Goal: Task Accomplishment & Management: Manage account settings

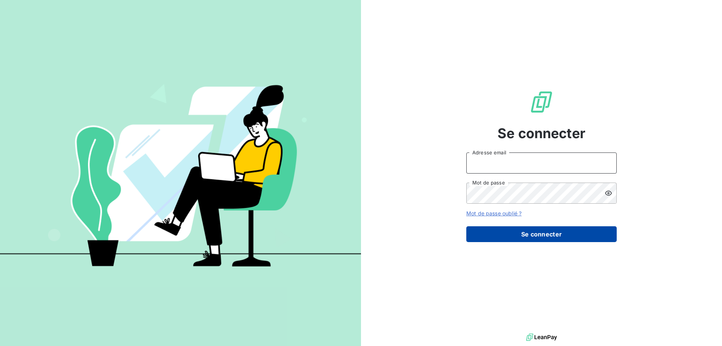
type input "sg@ttm-environnement.fr"
click at [541, 234] on button "Se connecter" at bounding box center [541, 234] width 150 height 16
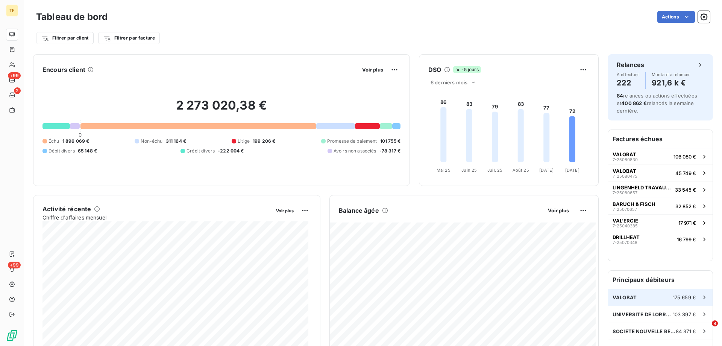
click at [613, 299] on span "VALOBAT" at bounding box center [625, 297] width 24 height 6
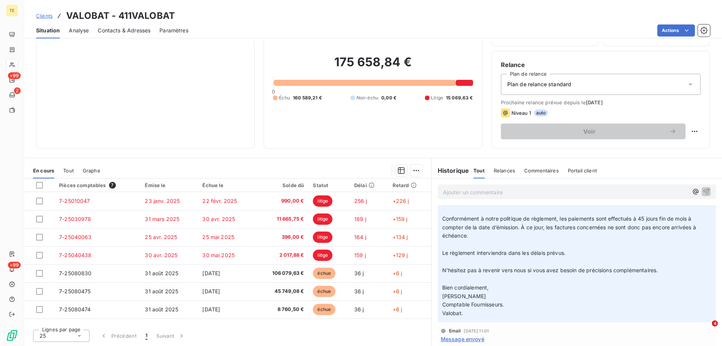
scroll to position [75, 0]
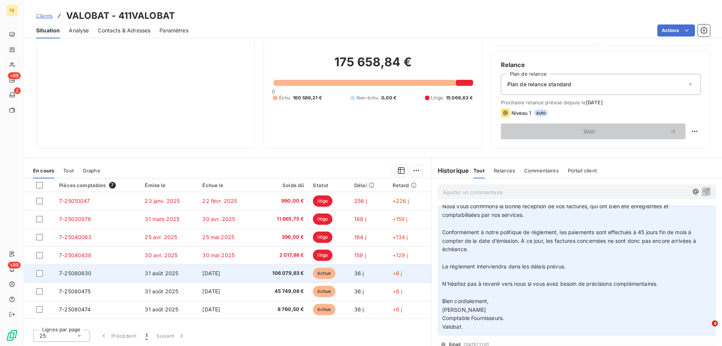
click at [66, 273] on span "7-25080830" at bounding box center [75, 273] width 33 height 6
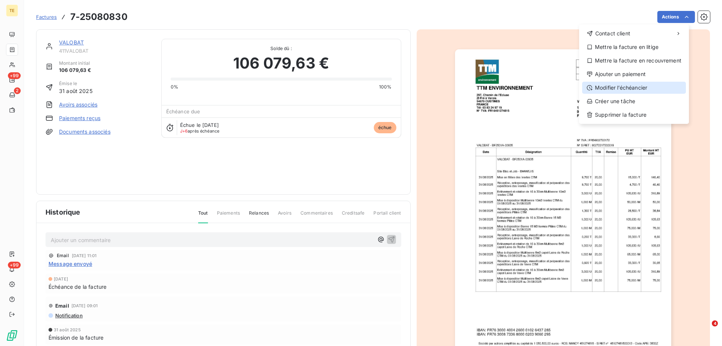
click at [630, 84] on div "Modifier l’échéancier" at bounding box center [634, 88] width 104 height 12
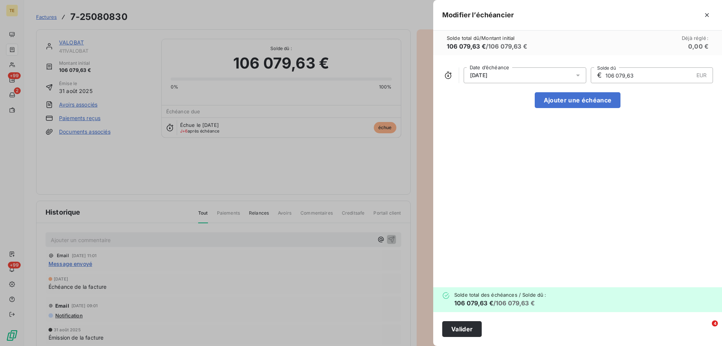
click at [487, 75] on span "30/09/2025" at bounding box center [478, 75] width 17 height 6
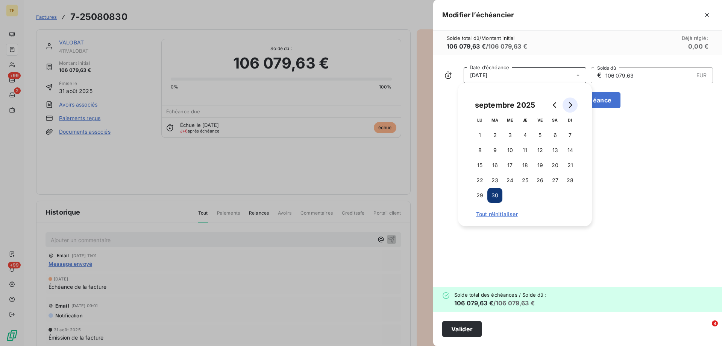
click at [567, 105] on icon "Go to next month" at bounding box center [570, 105] width 6 height 6
click at [536, 194] on button "31" at bounding box center [540, 195] width 15 height 15
click at [454, 331] on button "Valider" at bounding box center [461, 329] width 39 height 16
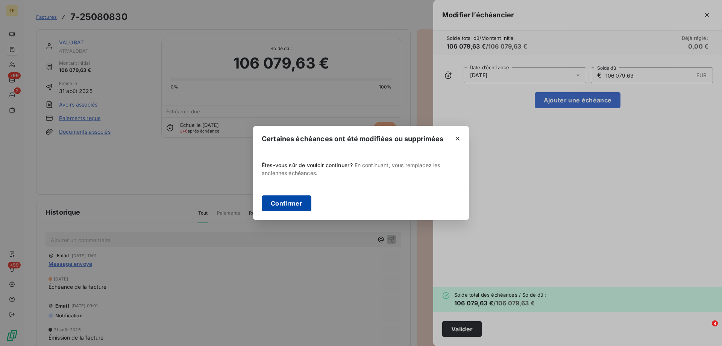
click at [287, 210] on button "Confirmer" at bounding box center [287, 203] width 50 height 16
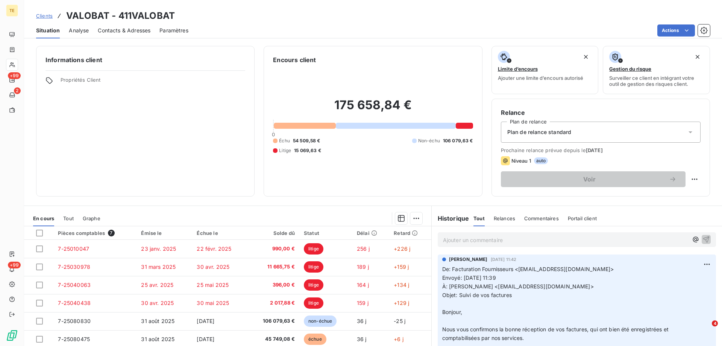
scroll to position [48, 0]
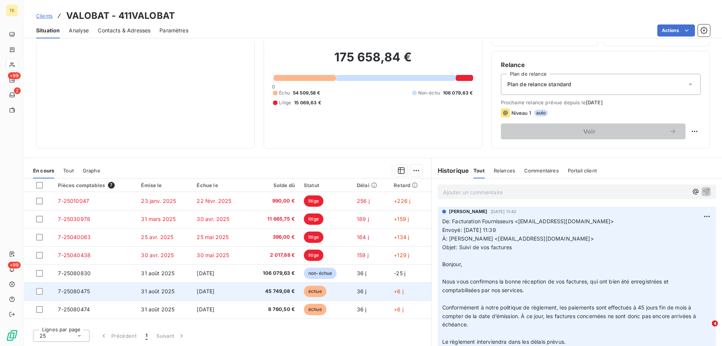
click at [69, 290] on span "7-25080475" at bounding box center [74, 291] width 32 height 6
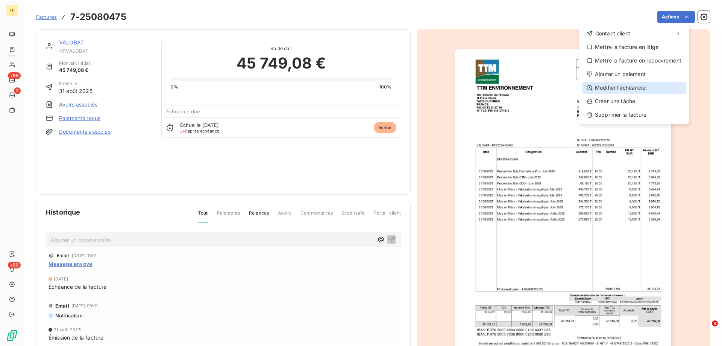
click at [621, 88] on div "Modifier l’échéancier" at bounding box center [634, 88] width 104 height 12
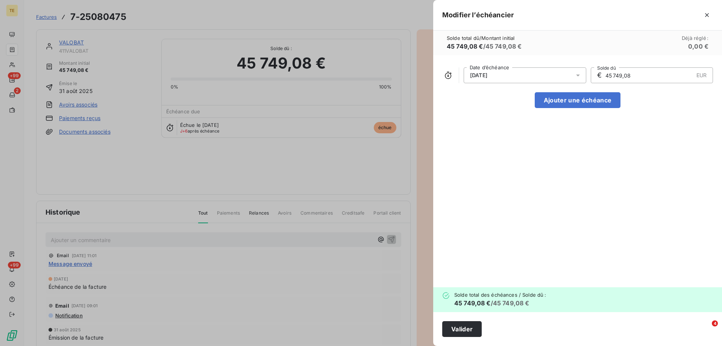
click at [487, 75] on span "30/09/2025" at bounding box center [478, 75] width 17 height 6
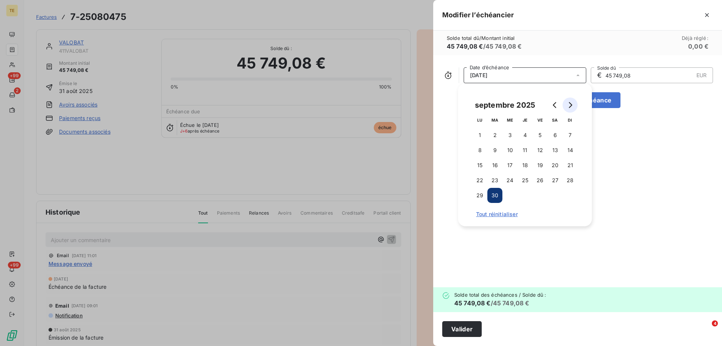
click at [570, 105] on icon "Go to next month" at bounding box center [570, 105] width 6 height 6
click at [539, 196] on button "31" at bounding box center [540, 195] width 15 height 15
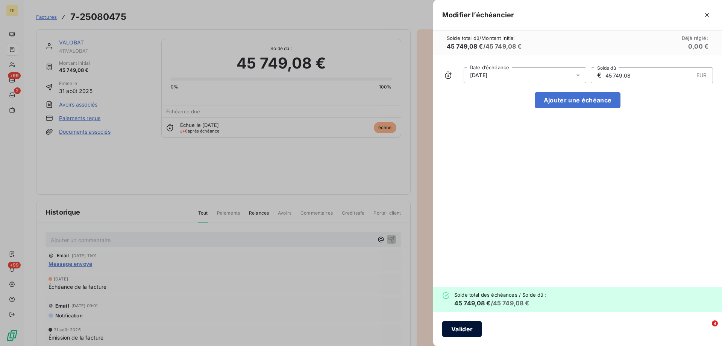
click at [469, 331] on button "Valider" at bounding box center [461, 329] width 39 height 16
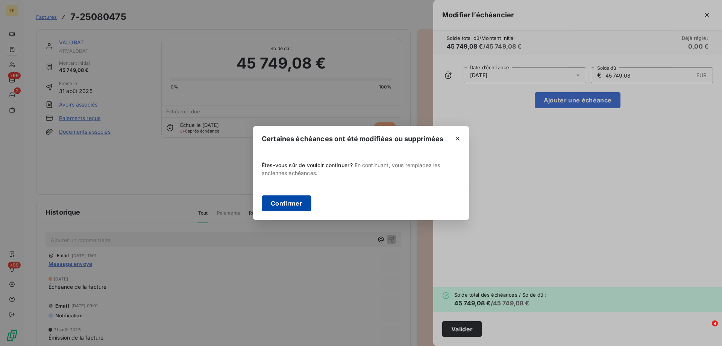
click at [276, 206] on button "Confirmer" at bounding box center [287, 203] width 50 height 16
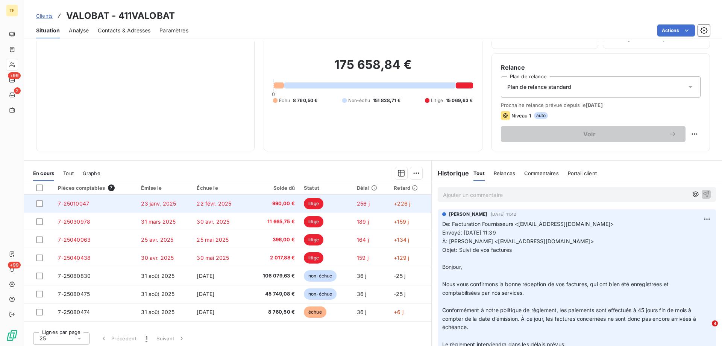
scroll to position [48, 0]
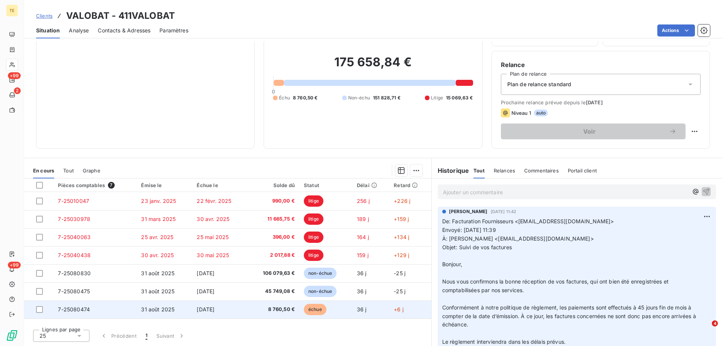
click at [72, 306] on span "7-25080474" at bounding box center [74, 309] width 32 height 6
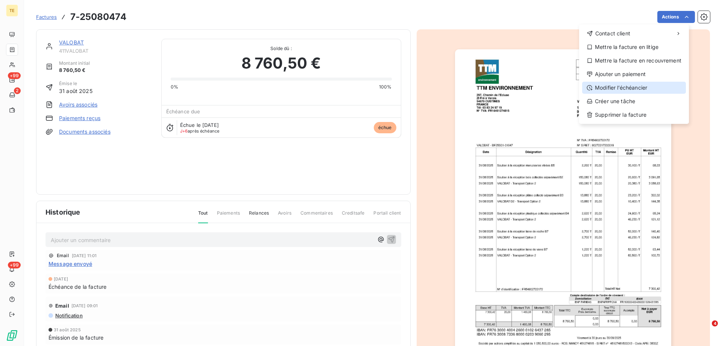
click at [623, 90] on div "Modifier l’échéancier" at bounding box center [634, 88] width 104 height 12
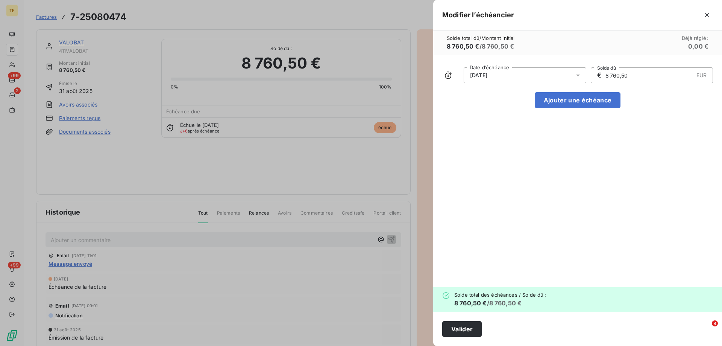
click at [524, 76] on div "30/09/2025" at bounding box center [525, 75] width 123 height 16
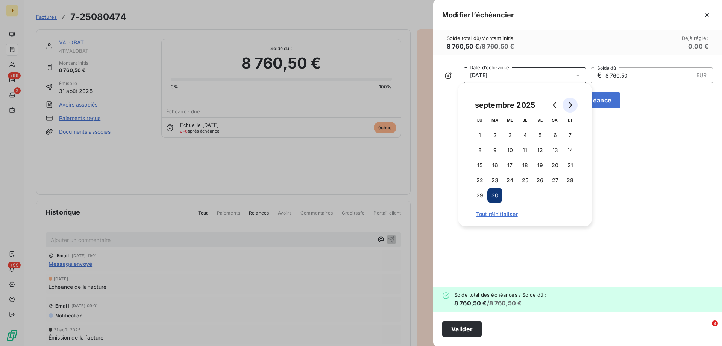
click at [572, 105] on icon "Go to next month" at bounding box center [570, 105] width 3 height 6
click at [538, 197] on button "31" at bounding box center [540, 195] width 15 height 15
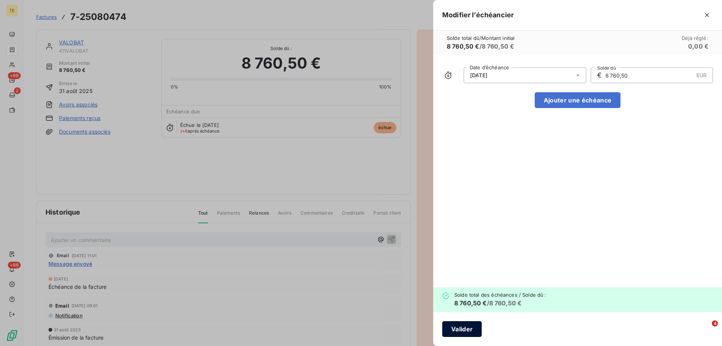
click at [471, 327] on button "Valider" at bounding box center [461, 329] width 39 height 16
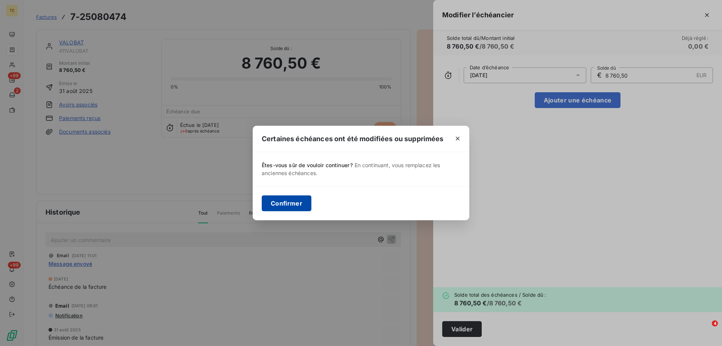
click at [284, 202] on button "Confirmer" at bounding box center [287, 203] width 50 height 16
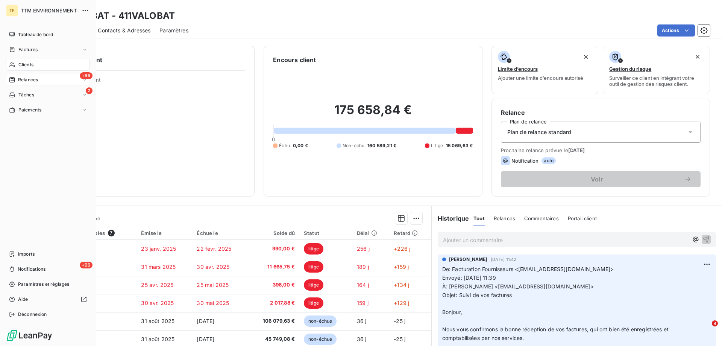
click at [22, 82] on span "Relances" at bounding box center [28, 79] width 20 height 7
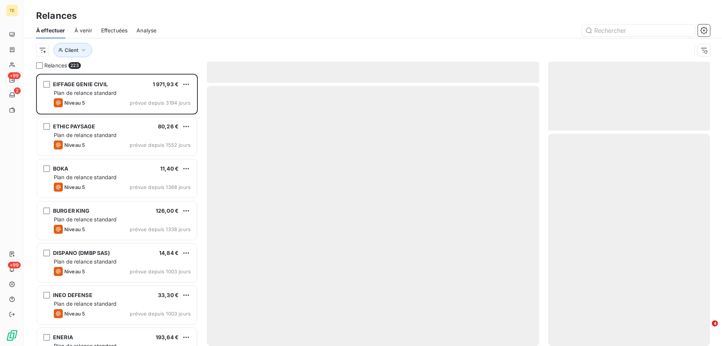
scroll to position [266, 156]
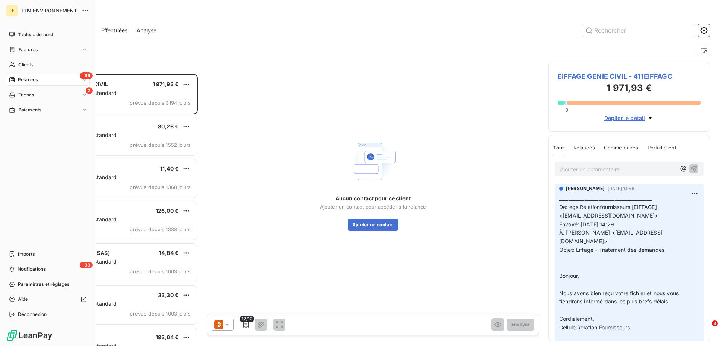
click at [31, 81] on span "Relances" at bounding box center [28, 79] width 20 height 7
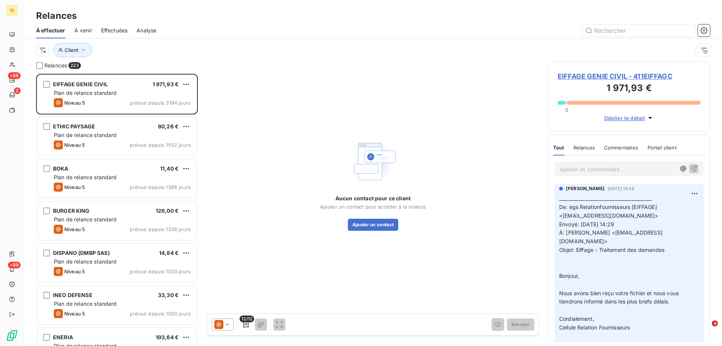
click at [107, 27] on span "Effectuées" at bounding box center [114, 31] width 27 height 8
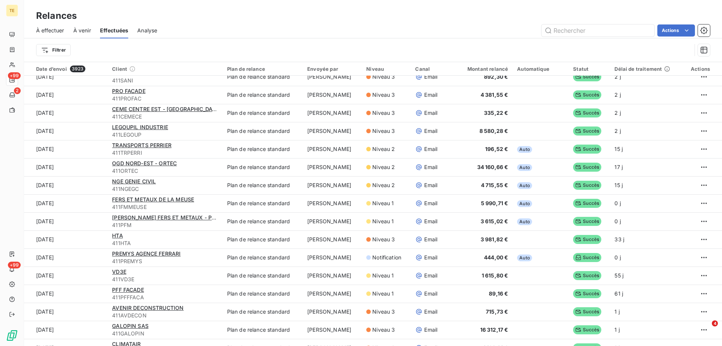
scroll to position [715, 0]
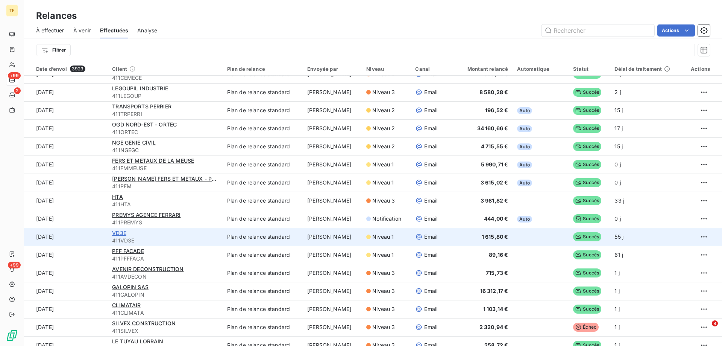
click at [119, 231] on span "VD3E" at bounding box center [119, 232] width 14 height 6
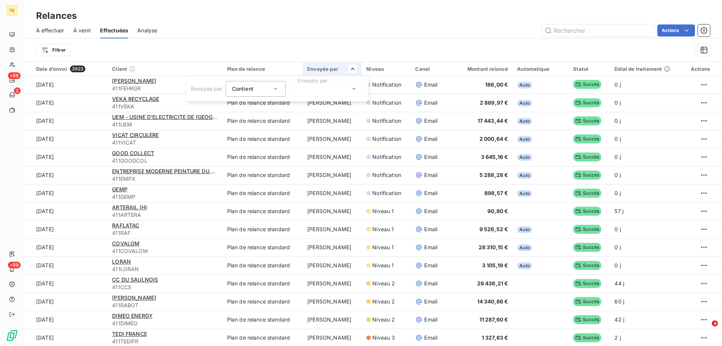
click at [356, 89] on icon at bounding box center [354, 89] width 8 height 8
click at [332, 105] on span "Sandrine Burger" at bounding box center [327, 107] width 44 height 8
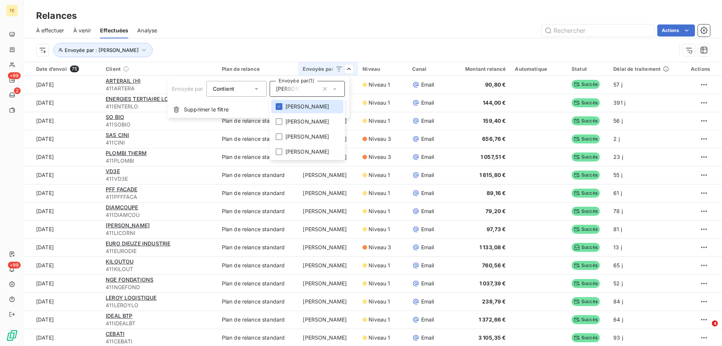
click at [326, 43] on html "TE +99 2 +99 Relances À effectuer À venir Effectuées Analyse Actions Envoyée pa…" at bounding box center [361, 173] width 722 height 346
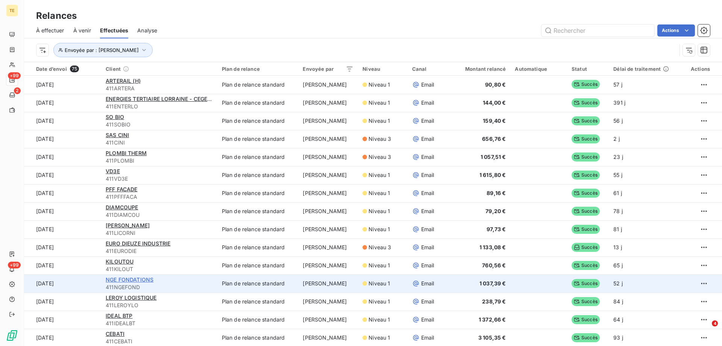
click at [139, 282] on span "NGE FONDATIONS" at bounding box center [130, 279] width 48 height 6
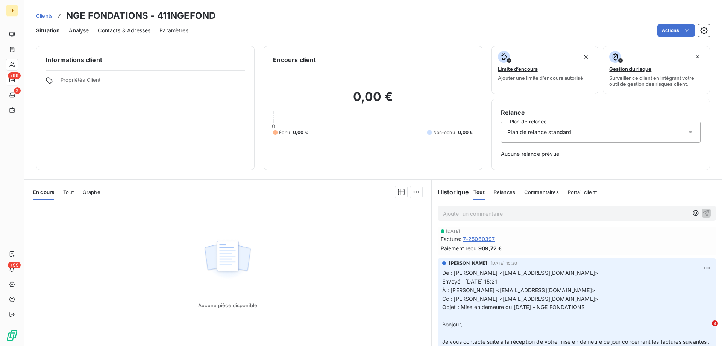
scroll to position [75, 0]
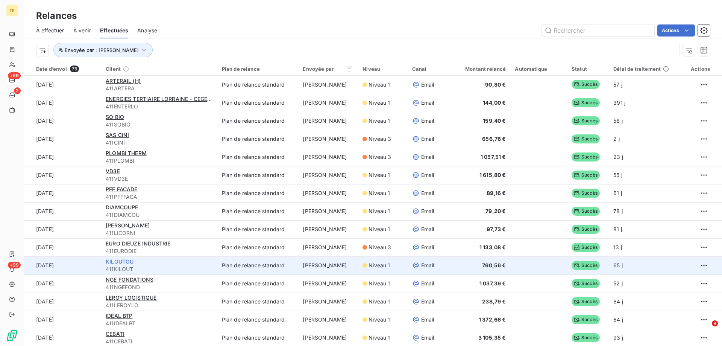
click at [113, 260] on span "KILOUTOU" at bounding box center [120, 261] width 28 height 6
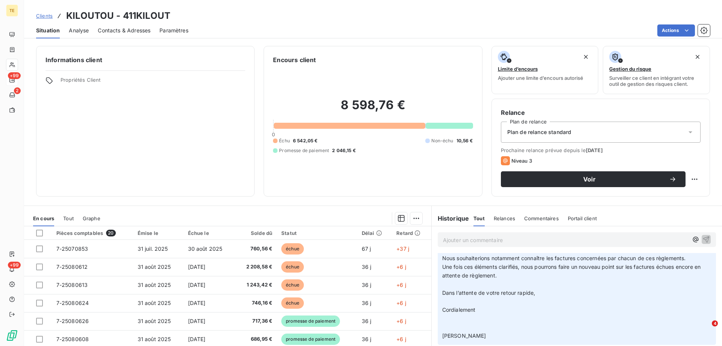
scroll to position [451, 0]
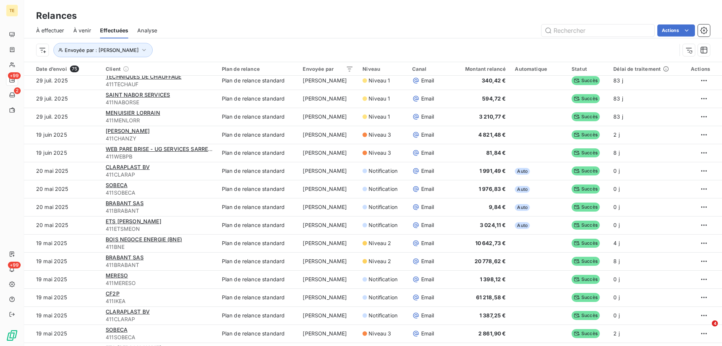
scroll to position [1084, 0]
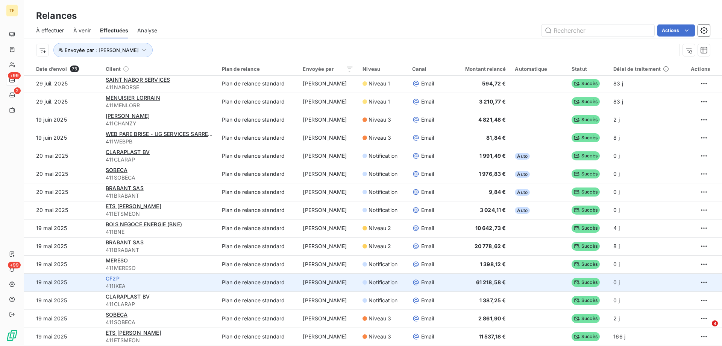
click at [112, 278] on span "CF2P" at bounding box center [113, 278] width 14 height 6
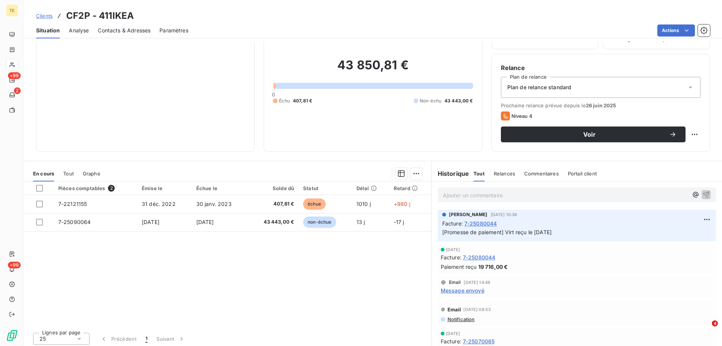
scroll to position [48, 0]
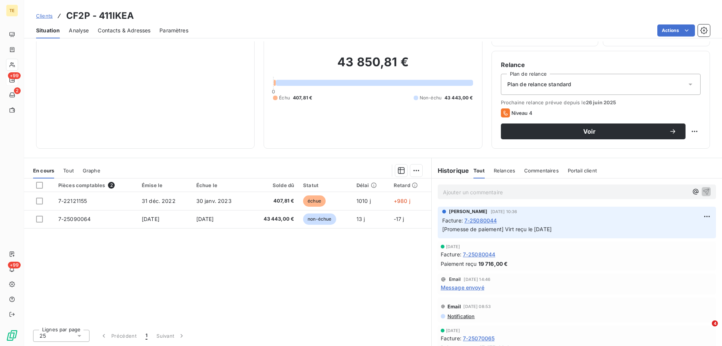
click at [450, 290] on span "Message envoyé" at bounding box center [463, 287] width 44 height 8
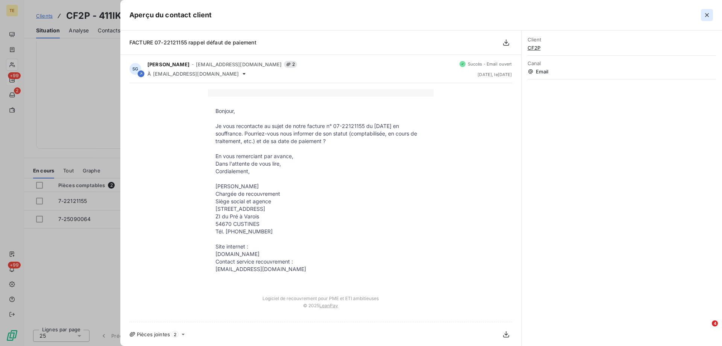
click at [702, 14] on button "button" at bounding box center [707, 15] width 12 height 12
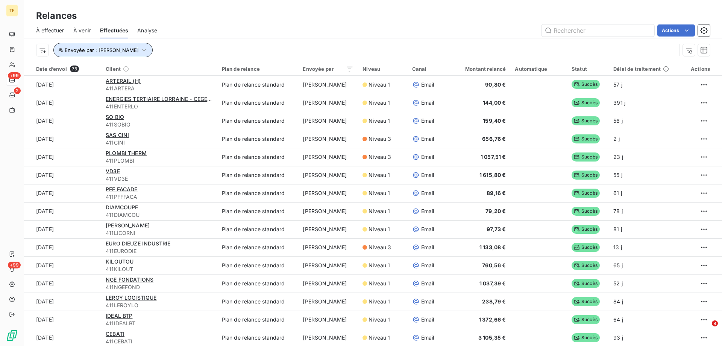
click at [142, 52] on icon "button" at bounding box center [144, 50] width 8 height 8
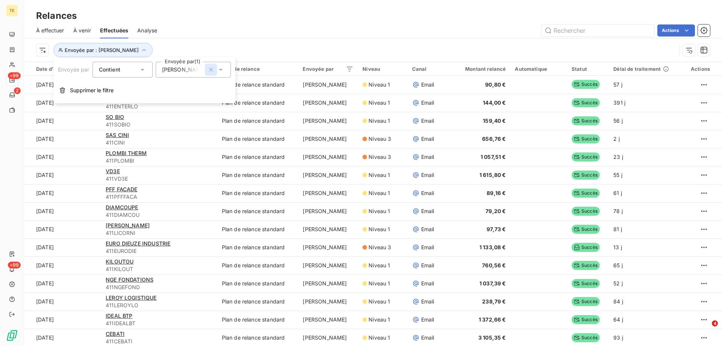
click at [211, 66] on icon "button" at bounding box center [211, 70] width 8 height 8
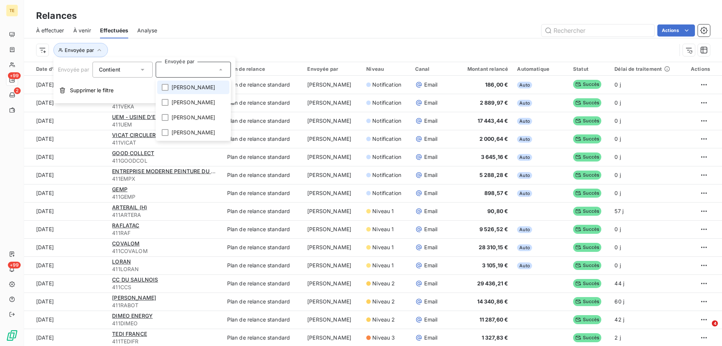
click at [220, 70] on icon at bounding box center [221, 70] width 8 height 8
click at [220, 70] on icon at bounding box center [221, 70] width 4 height 2
click at [173, 119] on span "[PERSON_NAME]" at bounding box center [194, 118] width 44 height 8
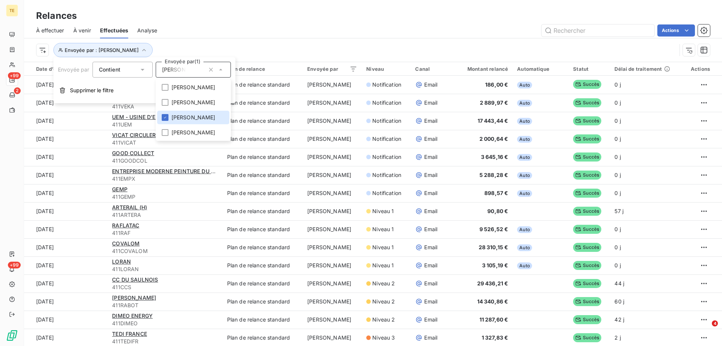
click at [263, 25] on div "Actions" at bounding box center [438, 30] width 544 height 12
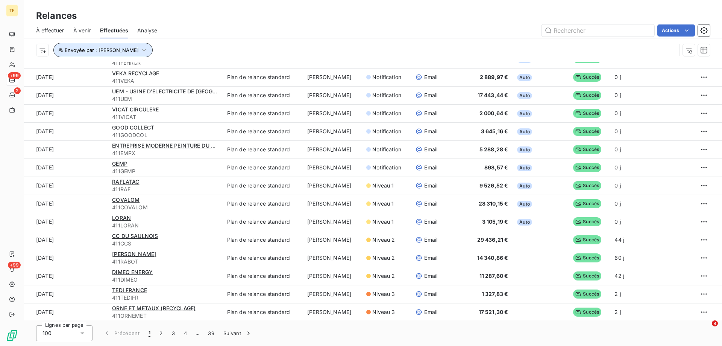
click at [146, 50] on icon "button" at bounding box center [144, 50] width 4 height 2
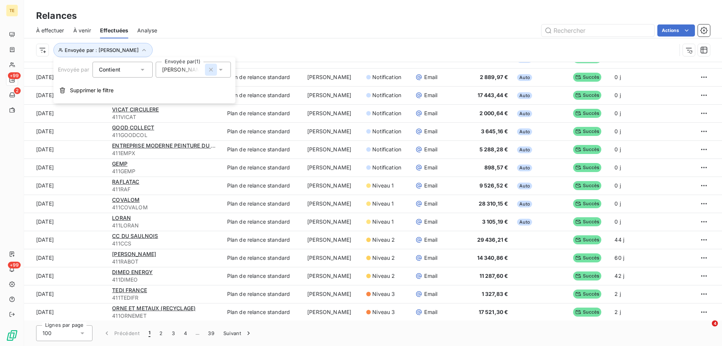
click at [212, 70] on icon "button" at bounding box center [211, 70] width 8 height 8
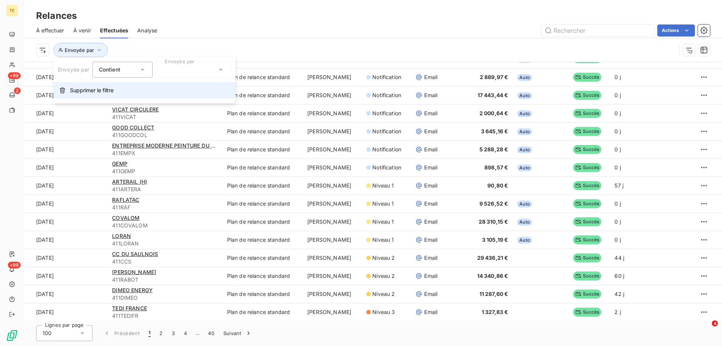
click at [98, 93] on span "Supprimer le filtre" at bounding box center [92, 91] width 44 height 8
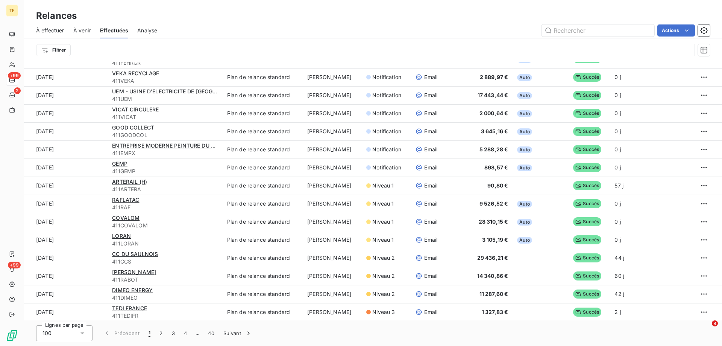
click at [215, 23] on div "À effectuer À venir Effectuées Analyse Actions" at bounding box center [373, 31] width 698 height 16
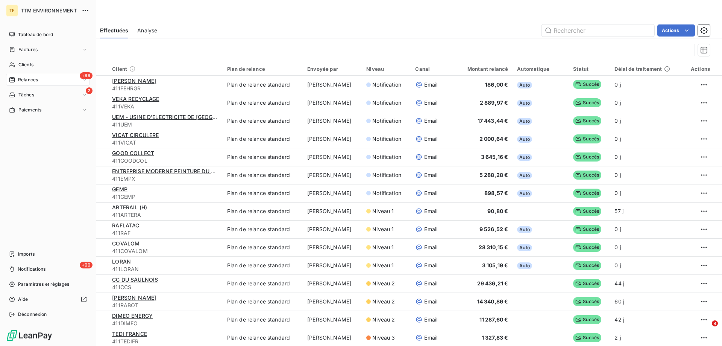
click at [25, 79] on span "Relances" at bounding box center [28, 79] width 20 height 7
click at [24, 68] on span "Clients" at bounding box center [25, 64] width 15 height 7
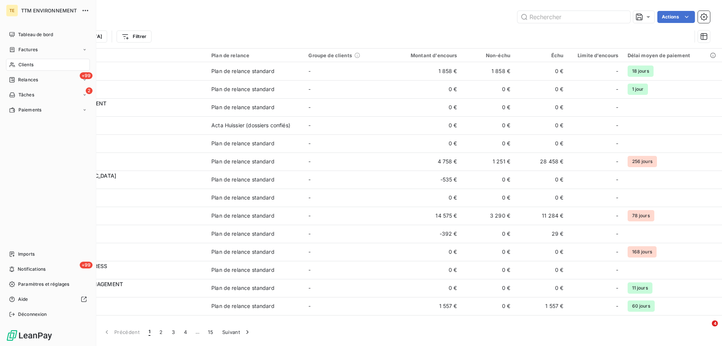
click at [27, 64] on span "Clients" at bounding box center [25, 64] width 15 height 7
click at [26, 82] on span "Relances" at bounding box center [28, 79] width 20 height 7
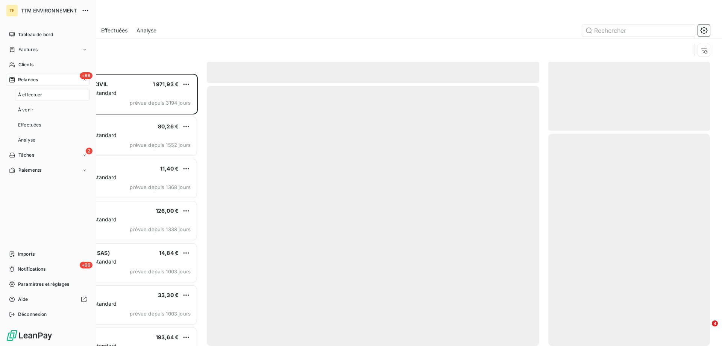
scroll to position [266, 156]
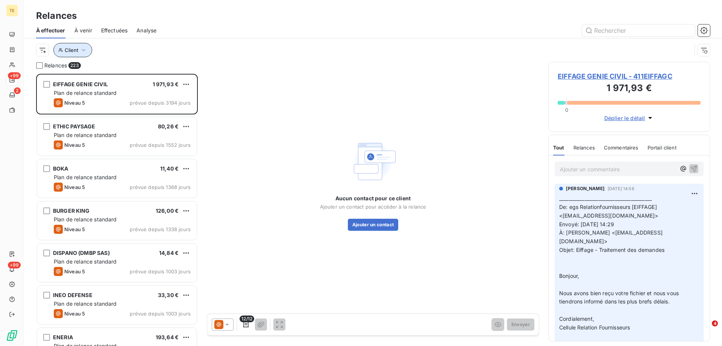
click at [83, 49] on icon "button" at bounding box center [84, 50] width 8 height 8
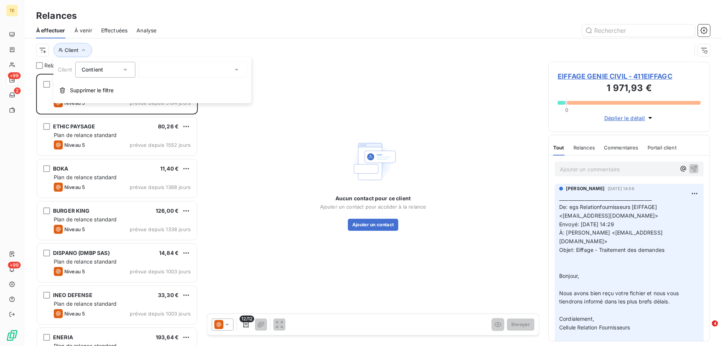
click at [237, 70] on icon at bounding box center [237, 70] width 4 height 2
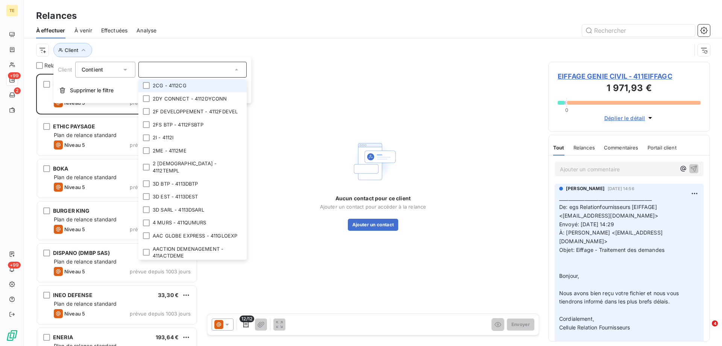
click at [180, 46] on div "Client" at bounding box center [364, 50] width 656 height 14
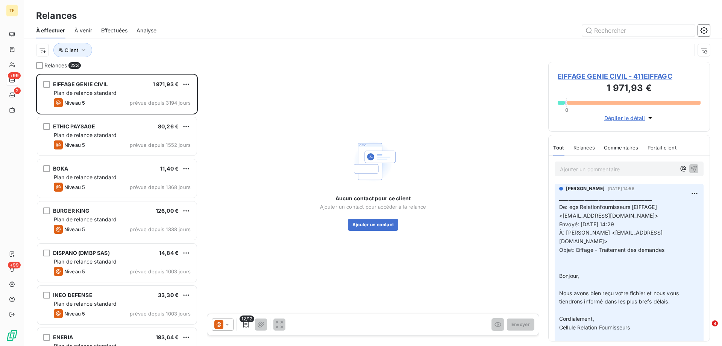
click at [74, 66] on span "223" at bounding box center [74, 65] width 12 height 7
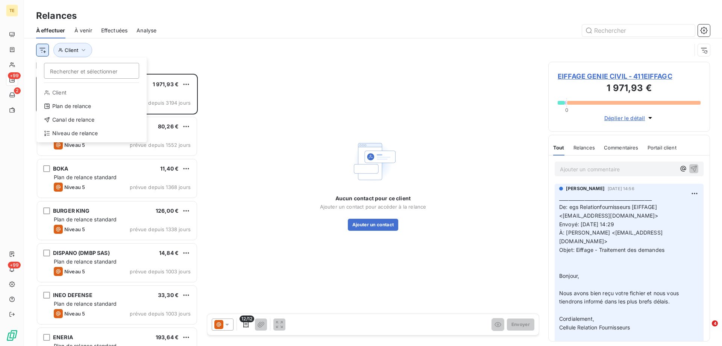
click at [44, 53] on html "TE +99 2 +99 Relances À effectuer À venir Effectuées Analyse Rechercher et séle…" at bounding box center [361, 173] width 722 height 346
click at [64, 130] on div "Niveau de relance" at bounding box center [91, 133] width 104 height 12
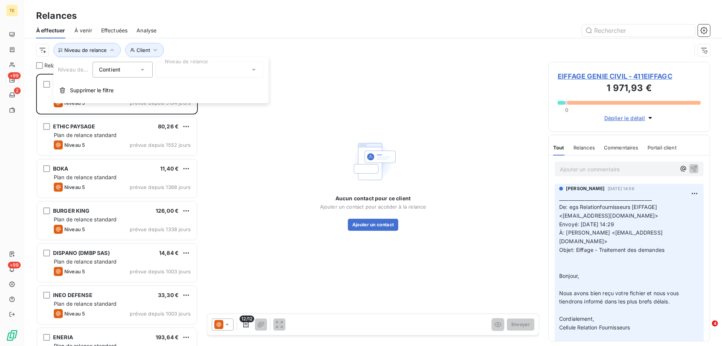
click at [251, 69] on icon at bounding box center [254, 70] width 8 height 8
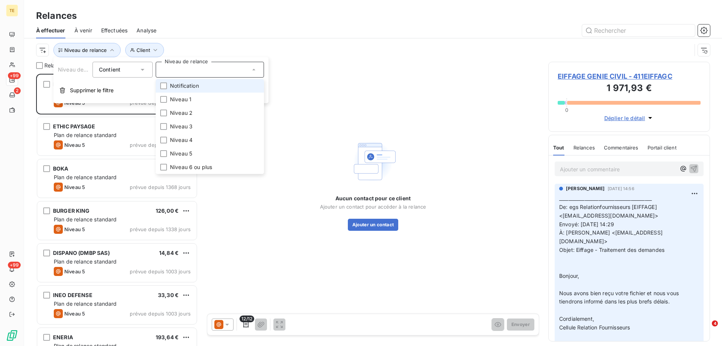
click at [184, 88] on span "Notification" at bounding box center [184, 86] width 29 height 8
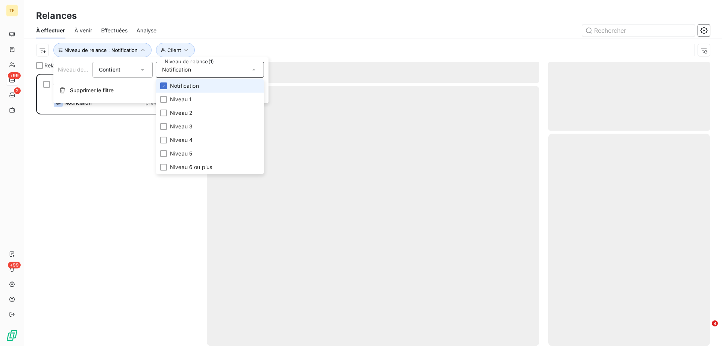
scroll to position [266, 156]
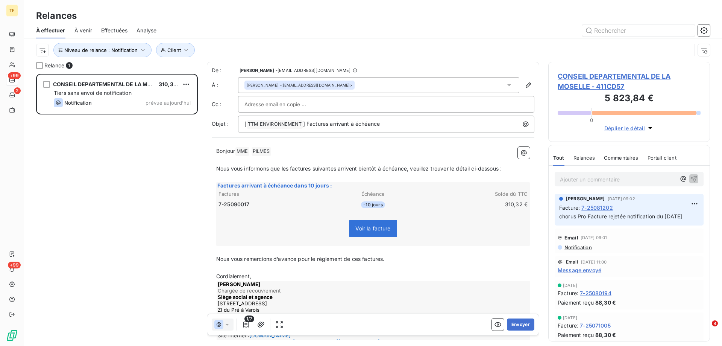
click at [117, 184] on div "CONSEIL DEPARTEMENTAL DE LA MOSELLE 310,32 € Tiers sans envoi de notification N…" at bounding box center [117, 210] width 162 height 272
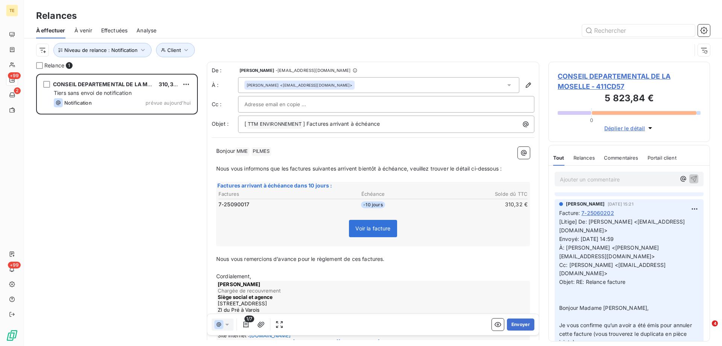
scroll to position [790, 0]
click at [584, 74] on span "CONSEIL DEPARTEMENTAL DE LA MOSELLE - 411CD57" at bounding box center [629, 81] width 143 height 20
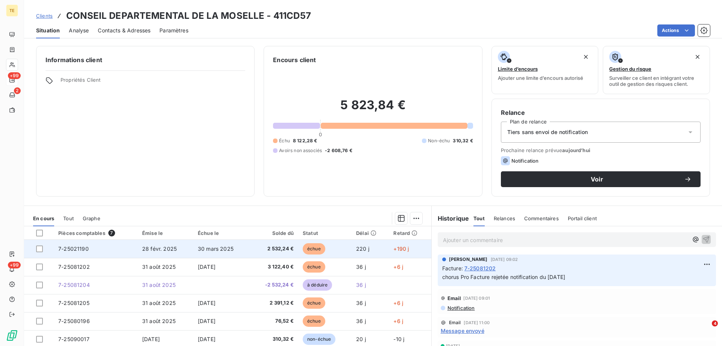
click at [71, 250] on span "7-25021190" at bounding box center [73, 248] width 30 height 6
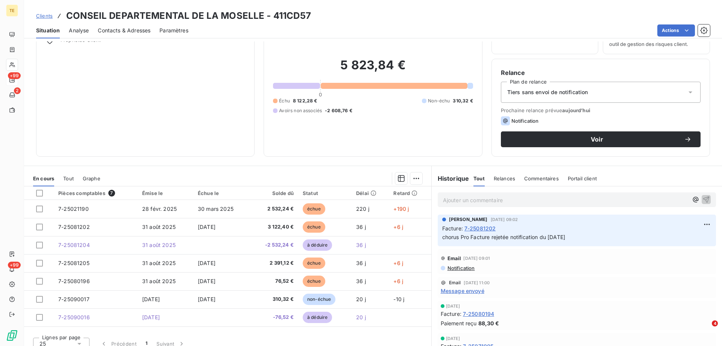
scroll to position [48, 0]
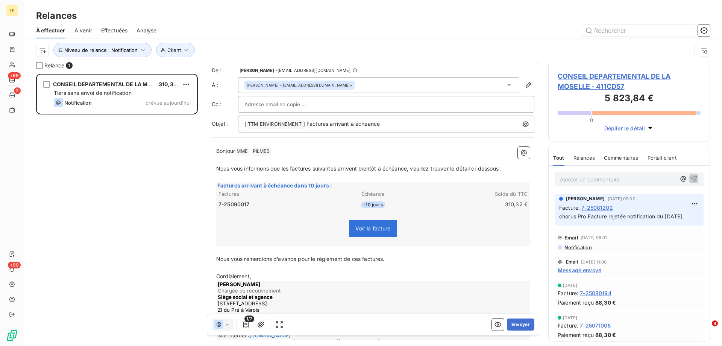
scroll to position [266, 156]
click at [180, 226] on div "CONSEIL DEPARTEMENTAL DE LA MOSELLE 310,32 € Tiers sans envoi de notification N…" at bounding box center [117, 210] width 162 height 272
click at [593, 75] on span "CONSEIL DEPARTEMENTAL DE LA MOSELLE - 411CD57" at bounding box center [629, 81] width 143 height 20
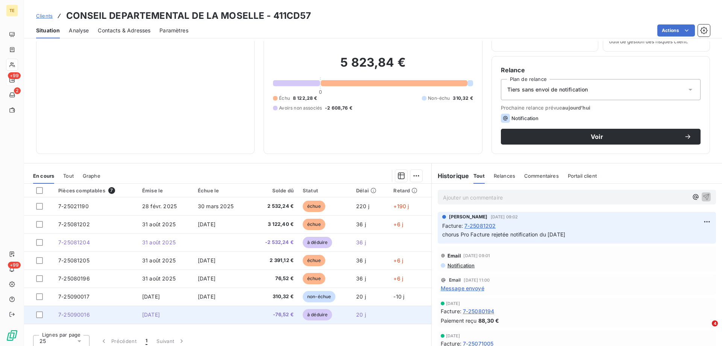
scroll to position [48, 0]
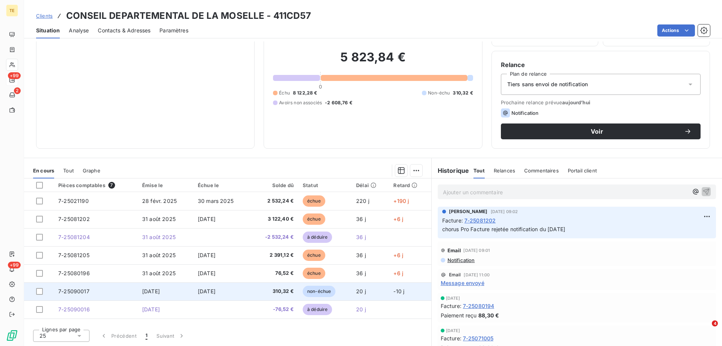
click at [36, 293] on td at bounding box center [39, 291] width 30 height 18
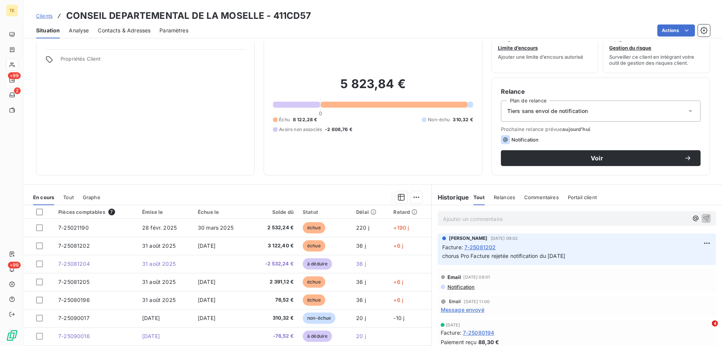
scroll to position [48, 0]
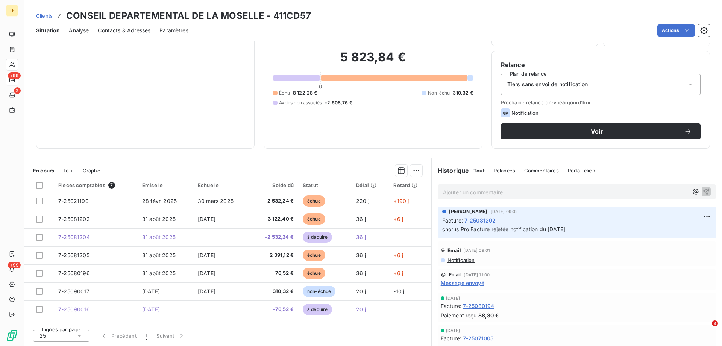
click at [455, 194] on p "Ajouter un commentaire ﻿" at bounding box center [565, 191] width 245 height 9
click at [703, 191] on icon "button" at bounding box center [707, 191] width 8 height 8
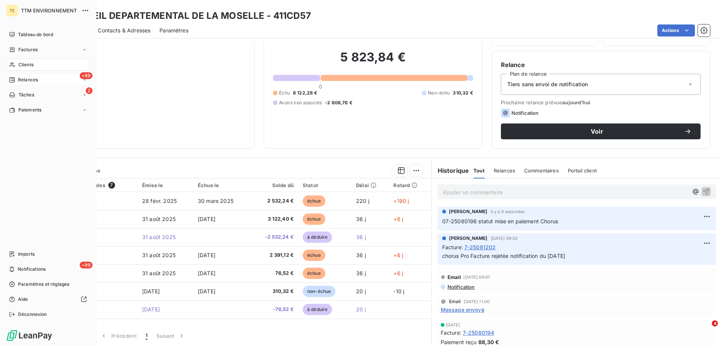
click at [24, 64] on span "Clients" at bounding box center [25, 64] width 15 height 7
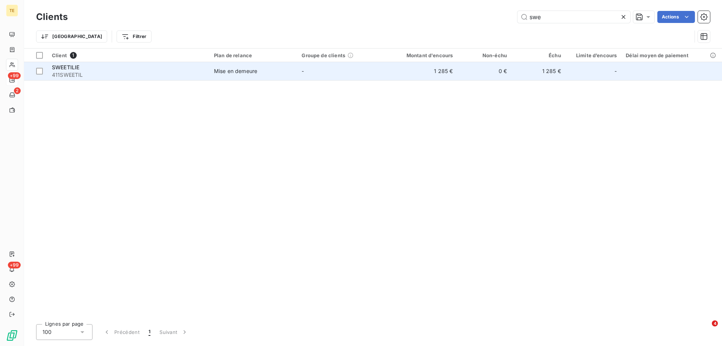
type input "swe"
click at [70, 65] on span "SWEETILIE" at bounding box center [65, 67] width 27 height 6
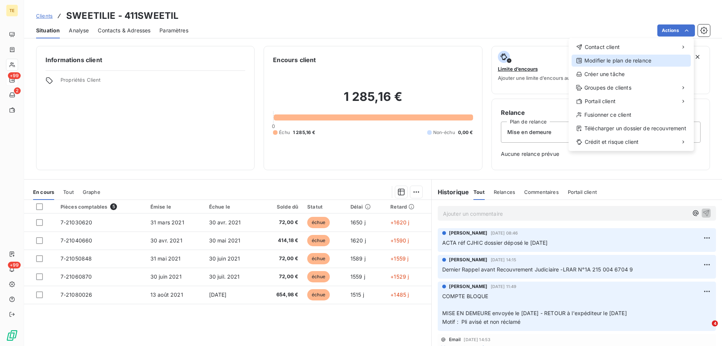
click at [615, 62] on div "Modifier le plan de relance" at bounding box center [631, 61] width 119 height 12
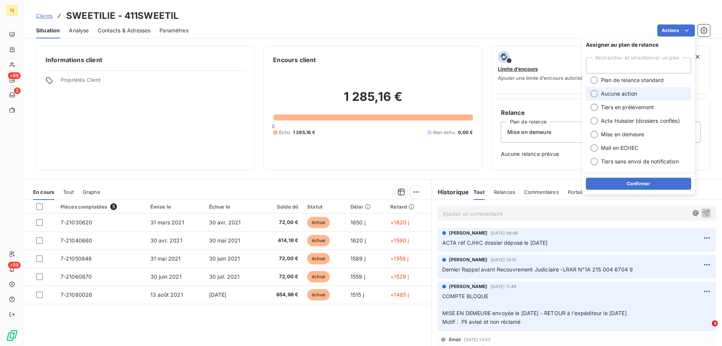
click at [597, 93] on div at bounding box center [595, 94] width 8 height 8
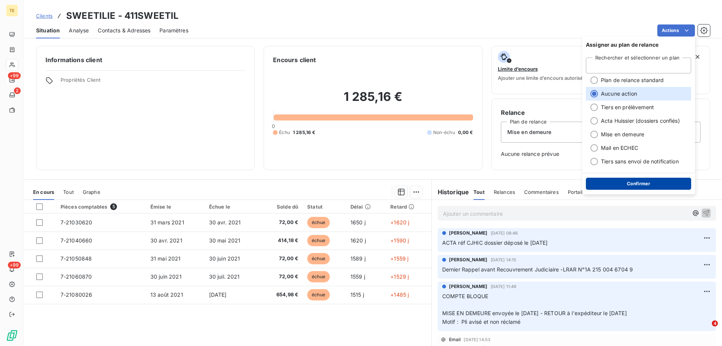
click at [639, 185] on button "Confirmer" at bounding box center [638, 184] width 105 height 12
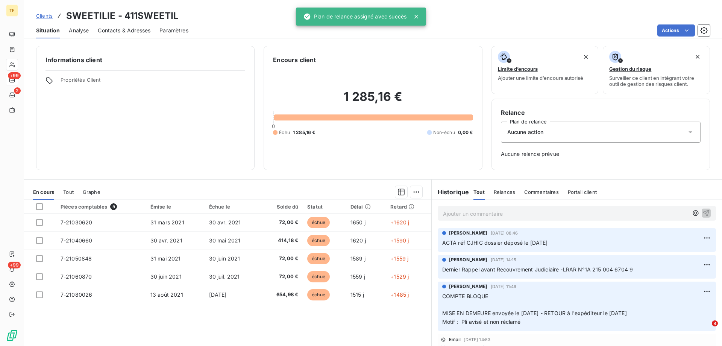
click at [463, 211] on p "Ajouter un commentaire ﻿" at bounding box center [565, 213] width 245 height 9
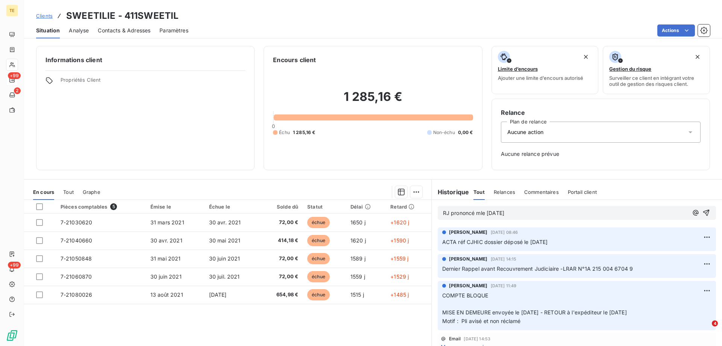
click at [476, 214] on span "RJ prononcé mle 30.09.2025" at bounding box center [473, 213] width 61 height 6
click at [703, 211] on icon "button" at bounding box center [706, 213] width 6 height 6
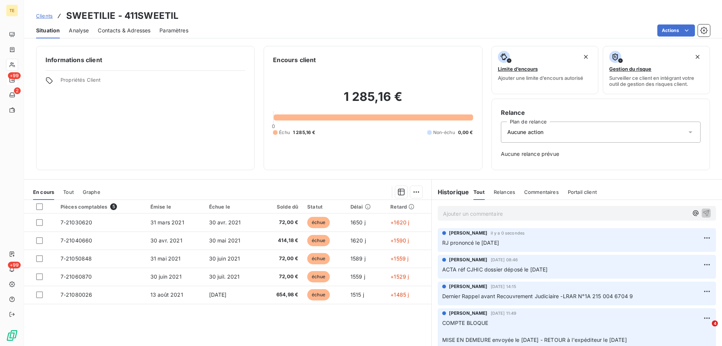
click at [506, 189] on span "Relances" at bounding box center [504, 192] width 21 height 6
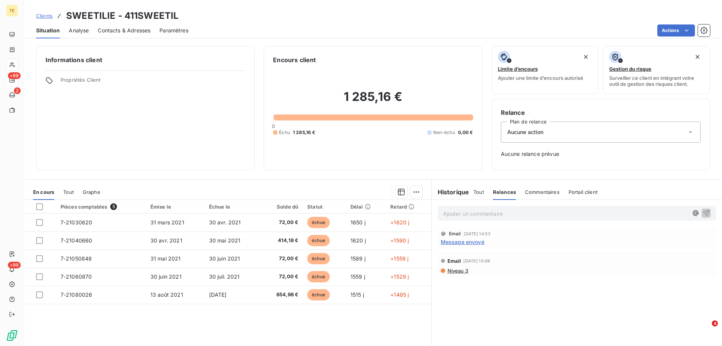
click at [459, 241] on span "Message envoyé" at bounding box center [463, 242] width 44 height 8
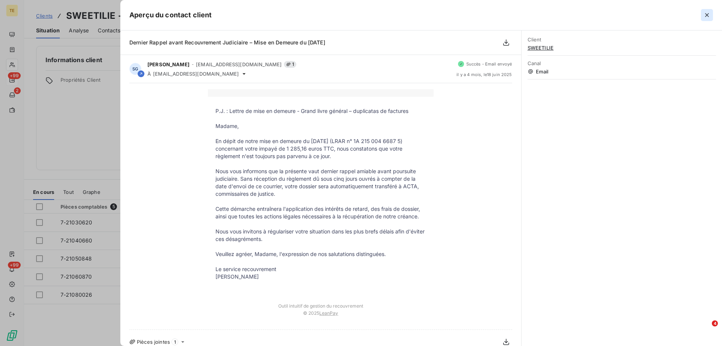
click at [709, 15] on icon "button" at bounding box center [707, 15] width 8 height 8
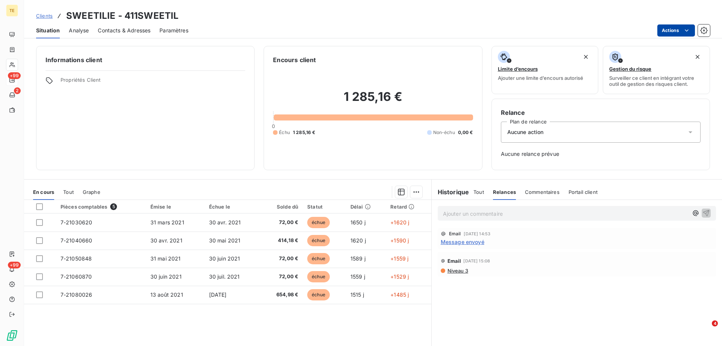
click at [691, 32] on html "TE +99 2 +99 Clients SWEETILIE - 411SWEETIL Situation Analyse Contacts & Adress…" at bounding box center [361, 173] width 722 height 346
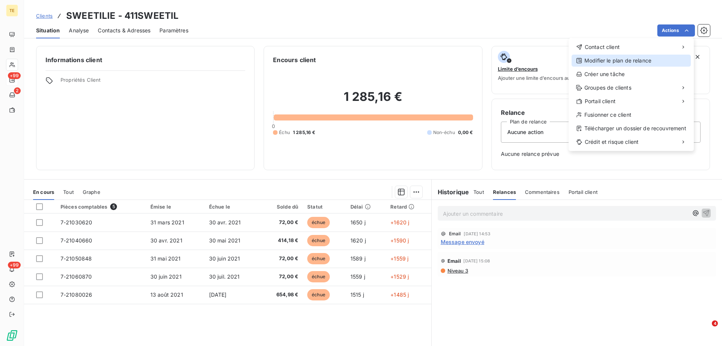
click at [613, 62] on div "Modifier le plan de relance" at bounding box center [631, 61] width 119 height 12
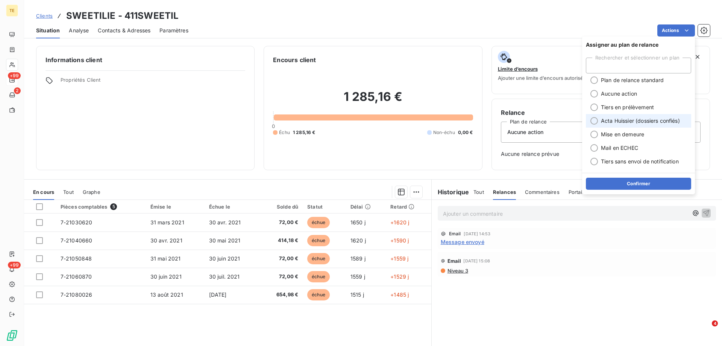
click at [608, 120] on span "Acta Huissier (dossiers confiés)" at bounding box center [640, 121] width 79 height 8
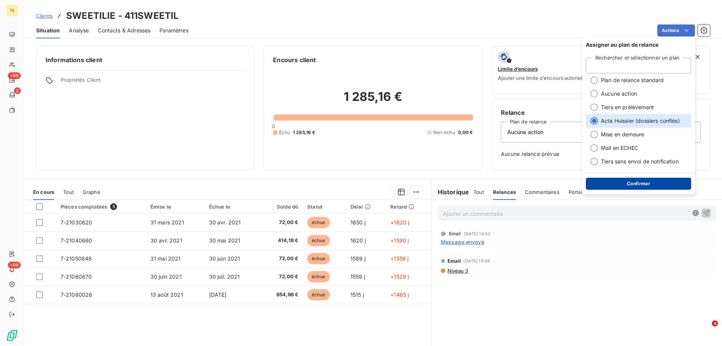
click at [636, 185] on button "Confirmer" at bounding box center [638, 184] width 105 height 12
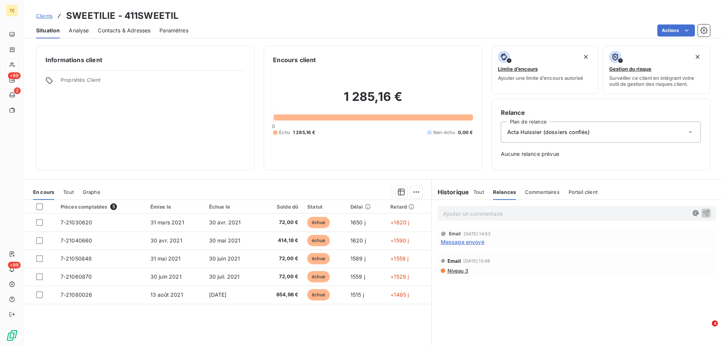
click at [475, 191] on span "Tout" at bounding box center [479, 192] width 11 height 6
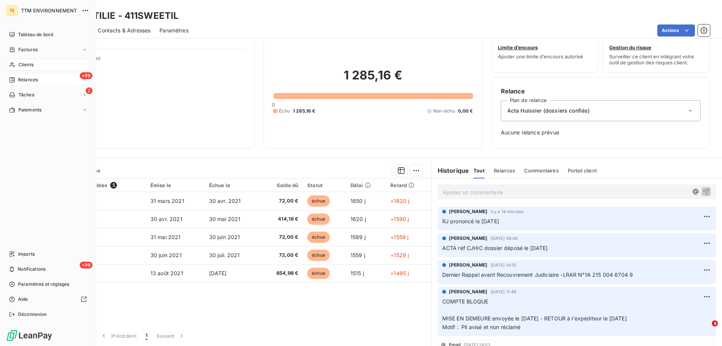
click at [25, 64] on span "Clients" at bounding box center [25, 64] width 15 height 7
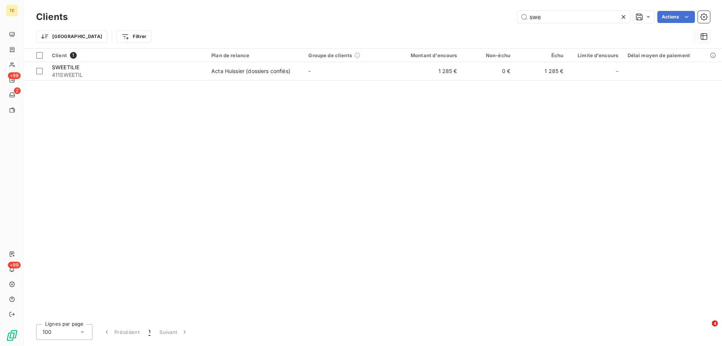
click at [626, 16] on icon at bounding box center [624, 17] width 8 height 8
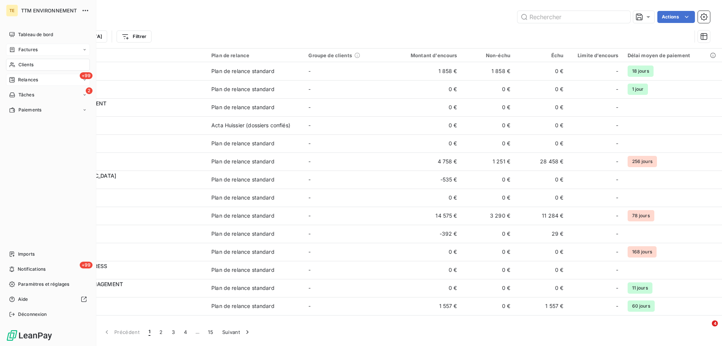
click at [35, 45] on div "Factures" at bounding box center [48, 50] width 84 height 12
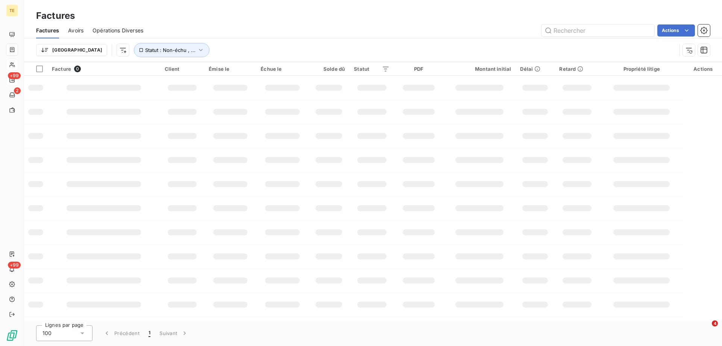
click at [546, 17] on div "Factures" at bounding box center [373, 16] width 698 height 14
click at [566, 30] on input "text" at bounding box center [598, 30] width 113 height 12
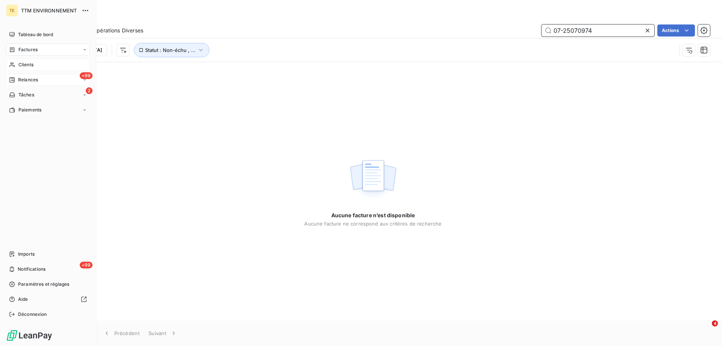
type input "07-25070974"
click at [21, 64] on span "Clients" at bounding box center [25, 64] width 15 height 7
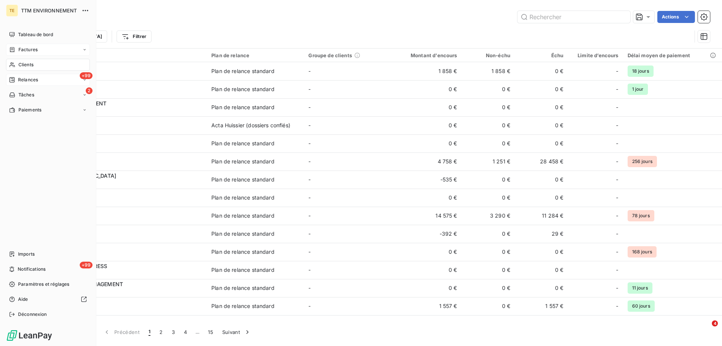
click at [27, 50] on span "Factures" at bounding box center [27, 49] width 19 height 7
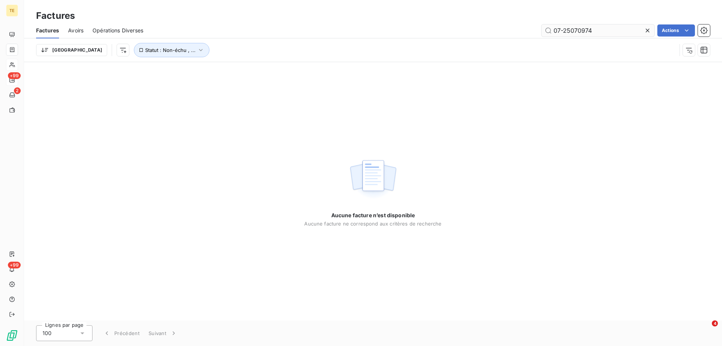
drag, startPoint x: 556, startPoint y: 29, endPoint x: 583, endPoint y: 28, distance: 27.1
click at [558, 29] on input "07-25070974" at bounding box center [598, 30] width 113 height 12
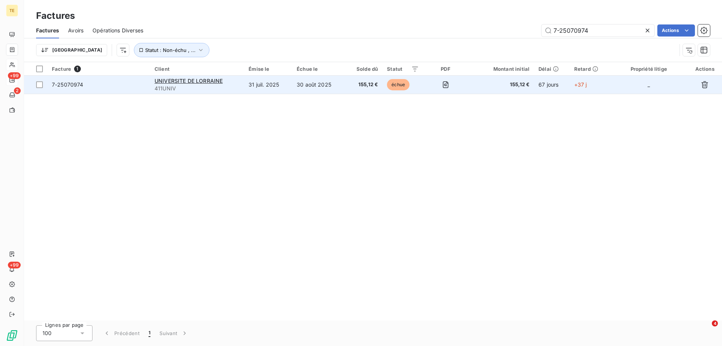
type input "7-25070974"
click at [65, 83] on span "7-25070974" at bounding box center [68, 84] width 32 height 6
click at [40, 87] on div at bounding box center [39, 84] width 7 height 7
click at [199, 80] on span "UNIVERSITE DE LORRAINE" at bounding box center [189, 80] width 68 height 6
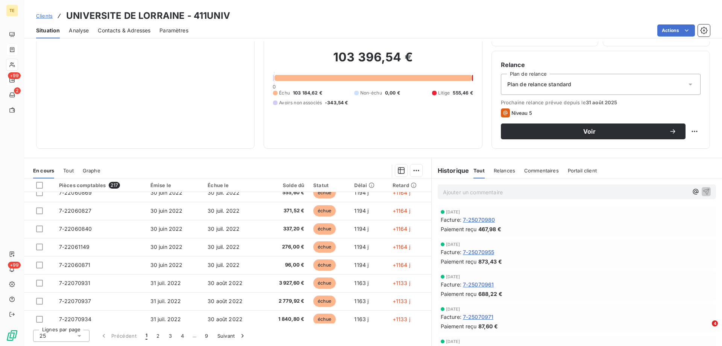
scroll to position [320, 0]
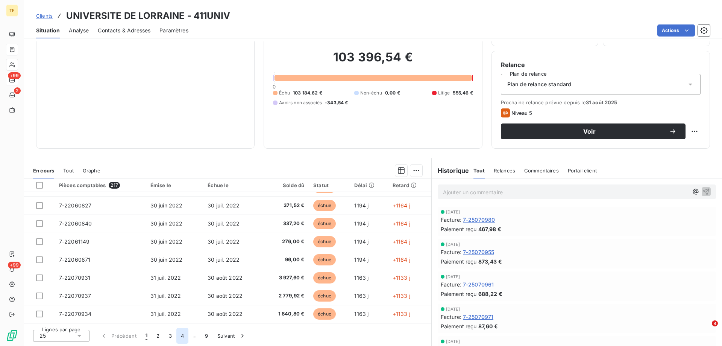
click at [183, 336] on button "4" at bounding box center [182, 336] width 12 height 16
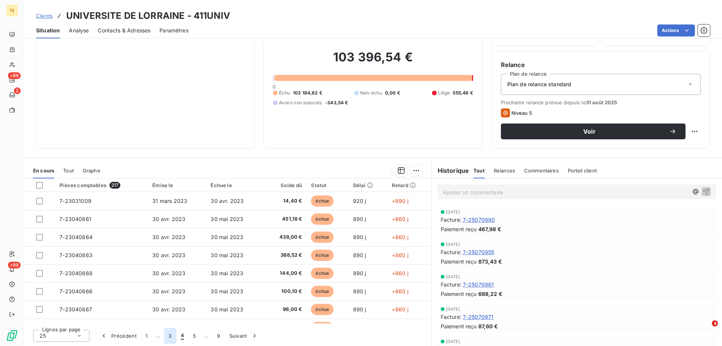
click at [170, 335] on button "3" at bounding box center [170, 336] width 12 height 16
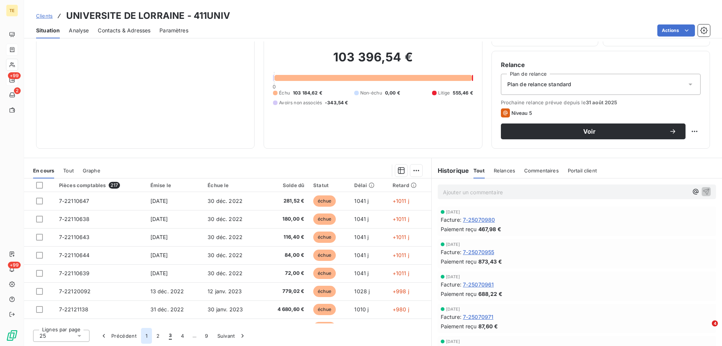
click at [143, 337] on button "1" at bounding box center [146, 336] width 11 height 16
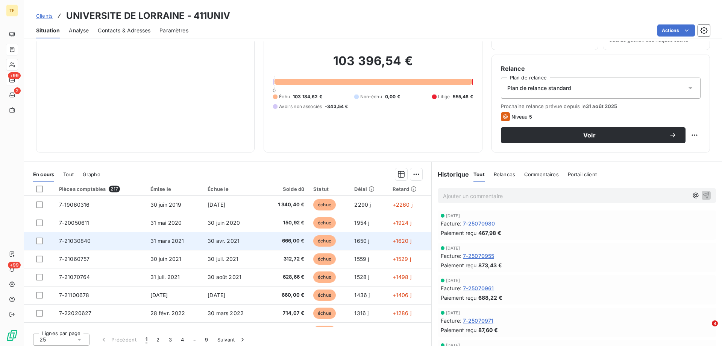
scroll to position [48, 0]
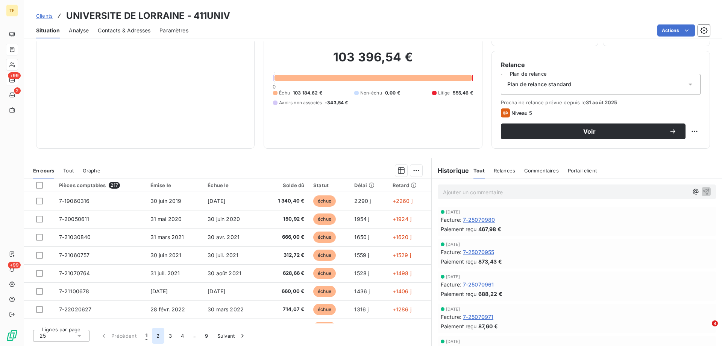
click at [156, 335] on button "2" at bounding box center [158, 336] width 12 height 16
click at [169, 337] on button "3" at bounding box center [170, 336] width 12 height 16
click at [179, 336] on button "4" at bounding box center [182, 336] width 12 height 16
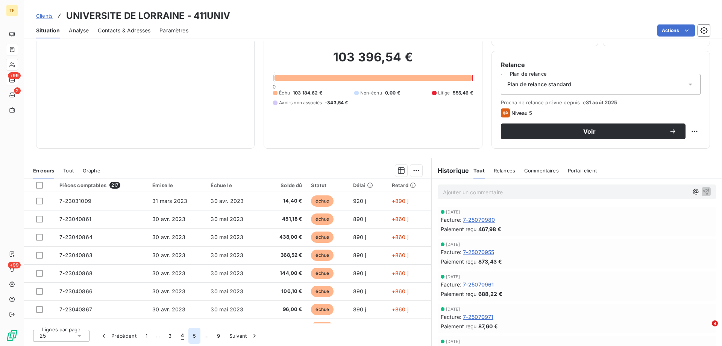
click at [196, 337] on button "5" at bounding box center [194, 336] width 12 height 16
click at [221, 336] on button "9" at bounding box center [218, 336] width 12 height 16
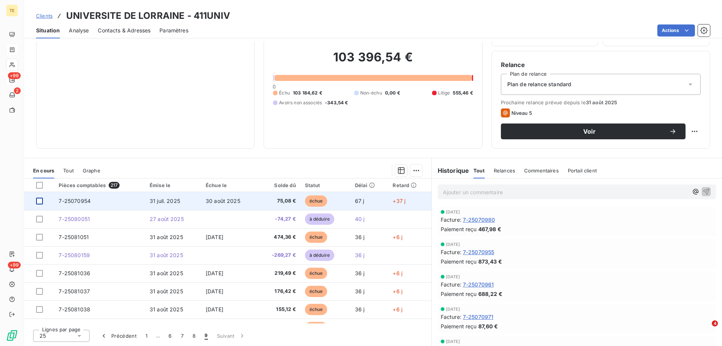
click at [37, 202] on div at bounding box center [39, 200] width 7 height 7
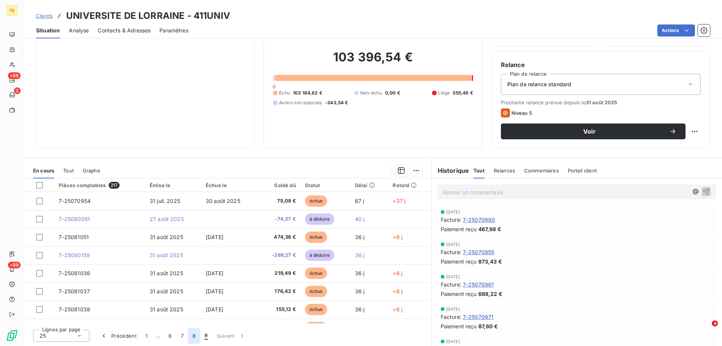
click at [192, 334] on button "8" at bounding box center [194, 336] width 12 height 16
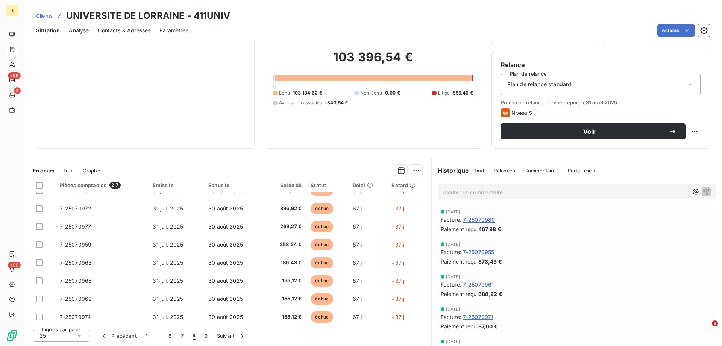
scroll to position [301, 0]
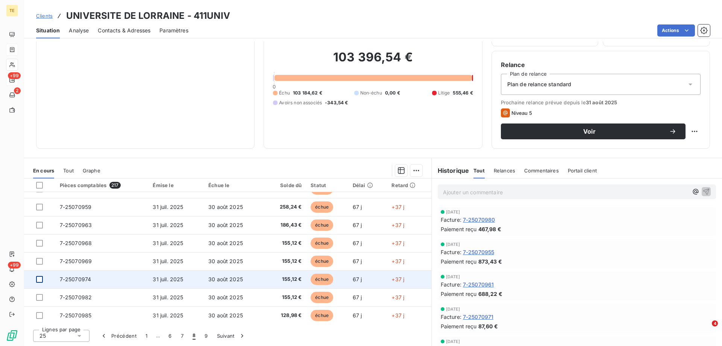
click at [39, 279] on div at bounding box center [39, 279] width 7 height 7
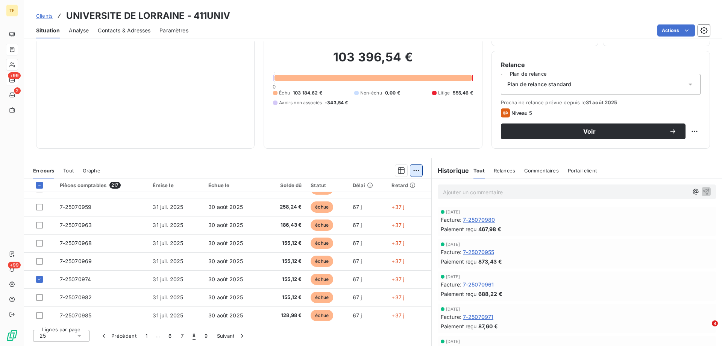
click at [413, 172] on html "TE +99 2 +99 Clients UNIVERSITE DE LORRAINE - 411UNIV Situation Analyse Contact…" at bounding box center [361, 173] width 722 height 346
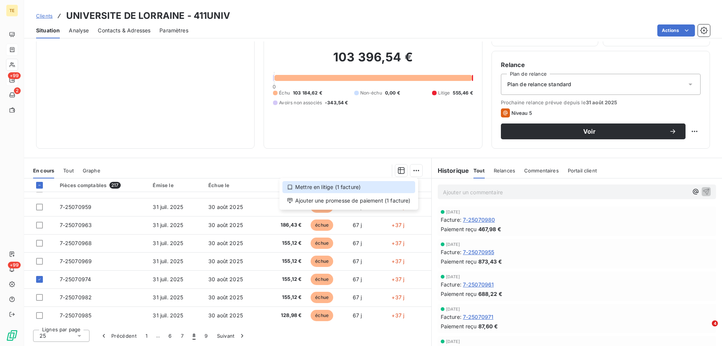
click at [360, 188] on div "Mettre en litige (1 facture)" at bounding box center [348, 187] width 133 height 12
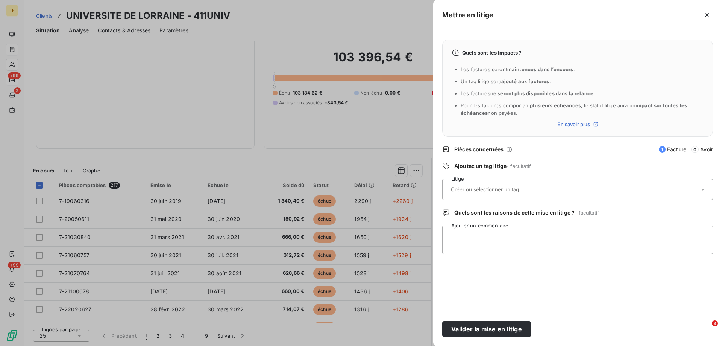
click at [466, 188] on input "text" at bounding box center [504, 189] width 109 height 7
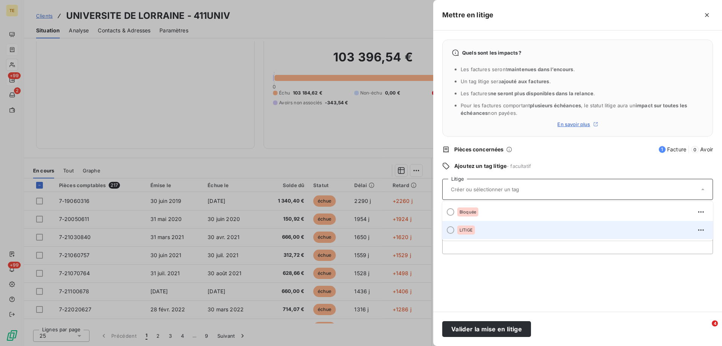
click at [463, 230] on span "LITIGE" at bounding box center [466, 230] width 13 height 5
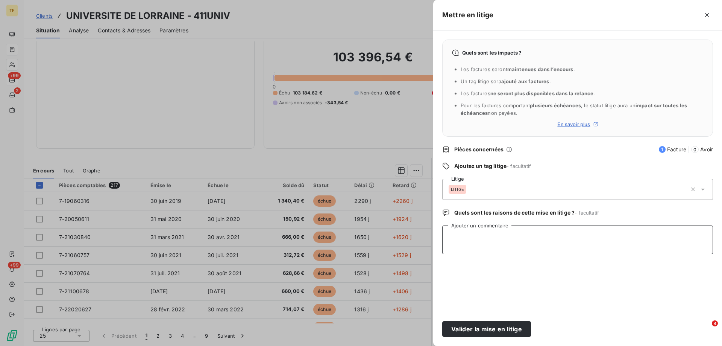
click at [463, 230] on textarea "Ajouter un commentaire" at bounding box center [577, 239] width 271 height 29
click at [465, 239] on textarea "Ajouter un commentaire" at bounding box center [577, 239] width 271 height 29
paste textarea "ERREUR DE FACTURATION VU AVEC P. DUPRE"
drag, startPoint x: 474, startPoint y: 330, endPoint x: 648, endPoint y: 235, distance: 197.4
click at [0, 0] on form "Mettre en litige Quels sont les impacts ? Les factures seront maintenues dans l…" at bounding box center [0, 0] width 0 height 0
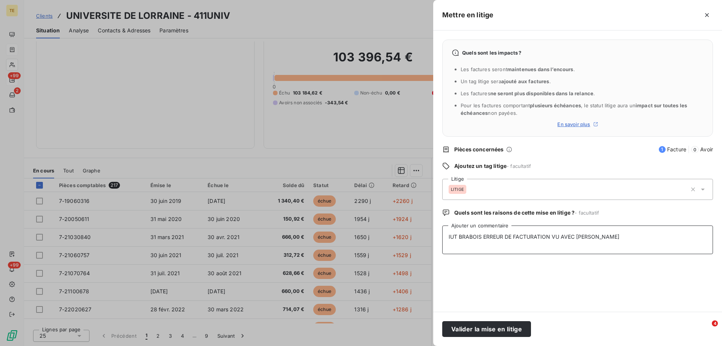
click at [634, 238] on textarea "IUT BRABOIS ERREUR DE FACTURATION VU AVEC P. DUPRE" at bounding box center [577, 239] width 271 height 29
type textarea "IUT BRABOIS ERREUR DE FACTURATION VU AVEC P. DUPRE"
click at [488, 328] on button "Valider la mise en litige" at bounding box center [486, 329] width 89 height 16
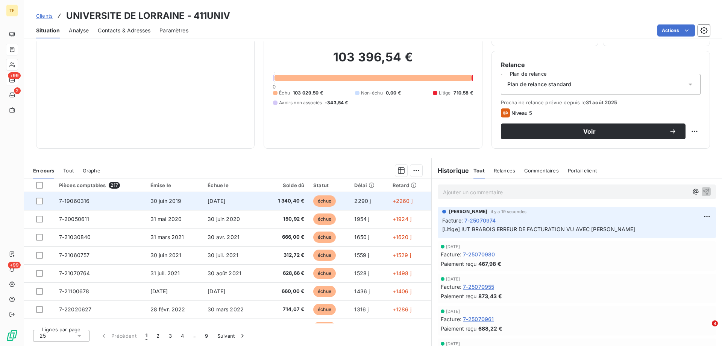
scroll to position [10, 0]
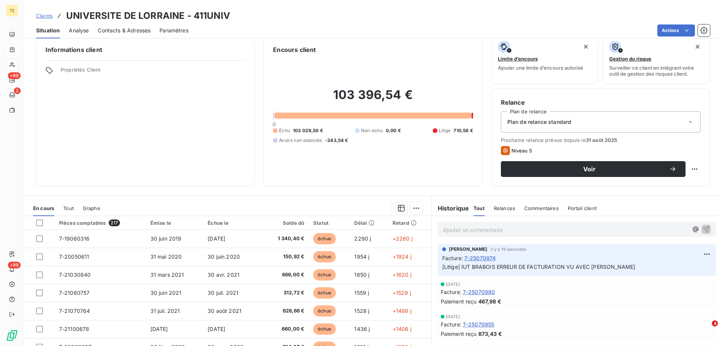
click at [455, 228] on p "Ajouter un commentaire ﻿" at bounding box center [565, 229] width 245 height 9
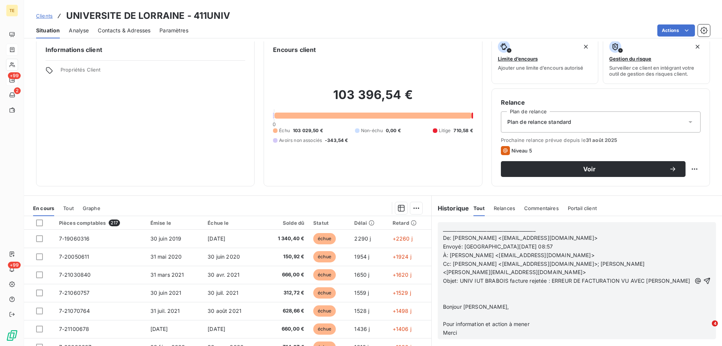
click at [447, 289] on p "﻿" at bounding box center [567, 289] width 248 height 9
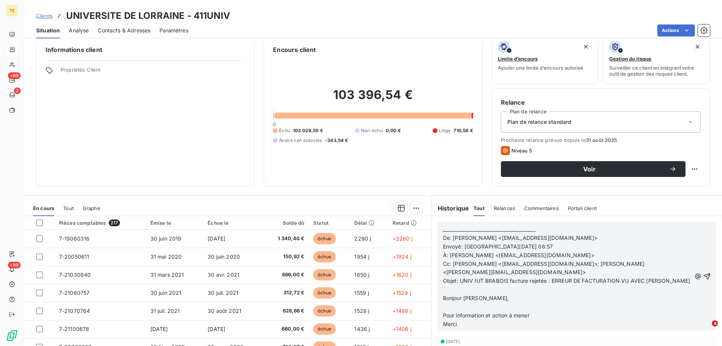
scroll to position [38, 0]
click at [703, 275] on icon "button" at bounding box center [707, 276] width 8 height 8
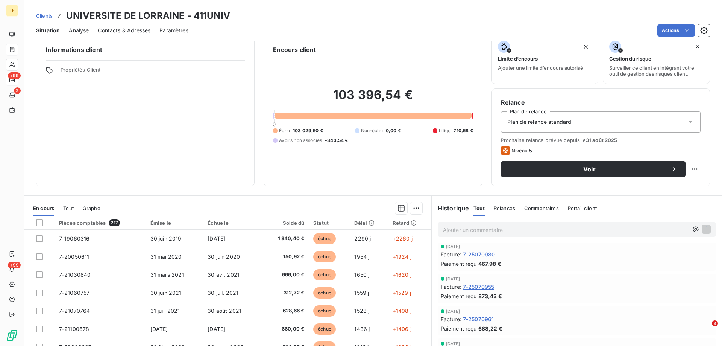
scroll to position [0, 0]
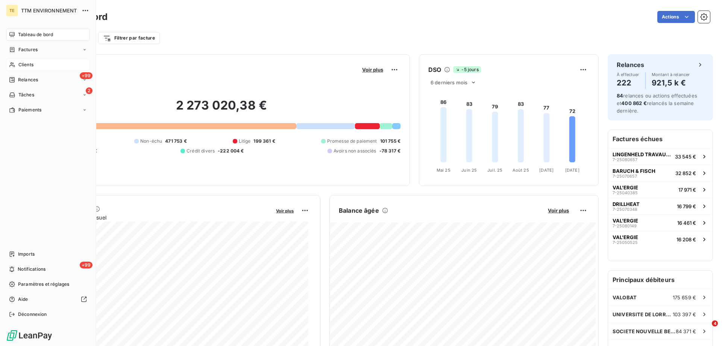
click at [34, 63] on div "Clients" at bounding box center [48, 65] width 84 height 12
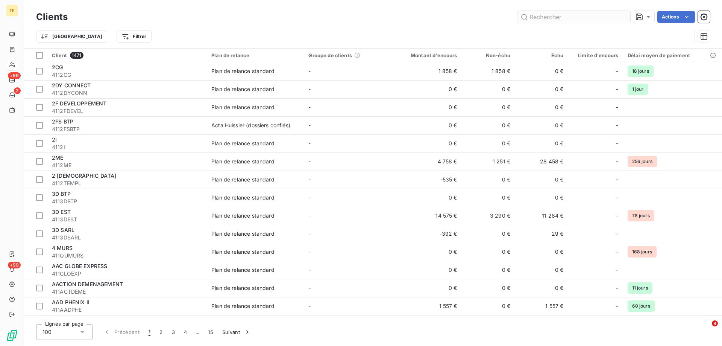
click at [563, 20] on input "text" at bounding box center [574, 17] width 113 height 12
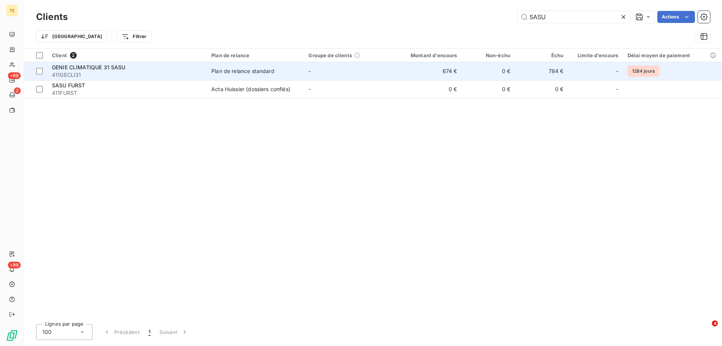
type input "SASU"
click at [119, 70] on div "GENIE CLIMATIQUE 31 SASU" at bounding box center [127, 68] width 150 height 8
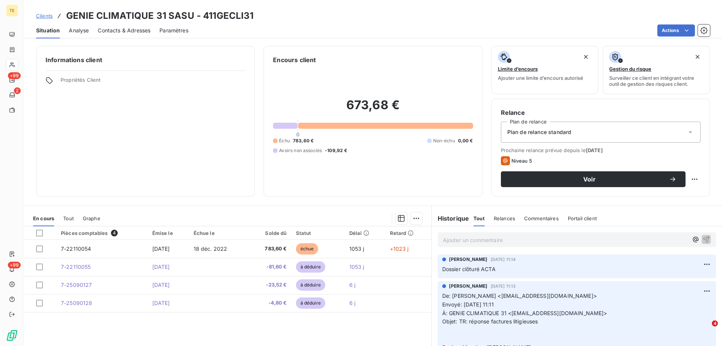
click at [458, 244] on div "Ajouter un commentaire ﻿" at bounding box center [577, 239] width 278 height 15
click at [457, 240] on p "Ajouter un commentaire ﻿" at bounding box center [565, 239] width 245 height 9
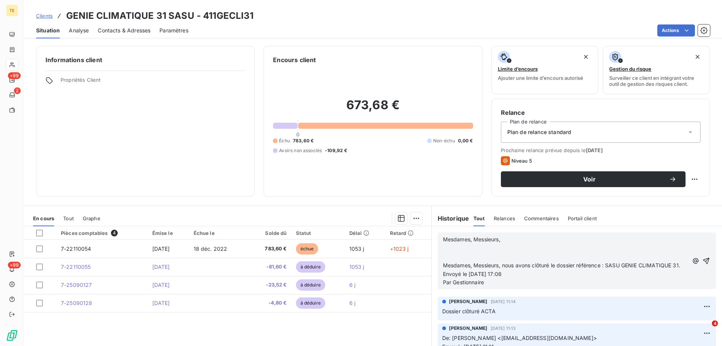
click at [462, 246] on p "﻿" at bounding box center [565, 248] width 245 height 9
click at [476, 263] on span "Mesdames, Messieurs, nous avons clôturé le dossier référence : SASU GENIE CLIMA…" at bounding box center [561, 265] width 237 height 6
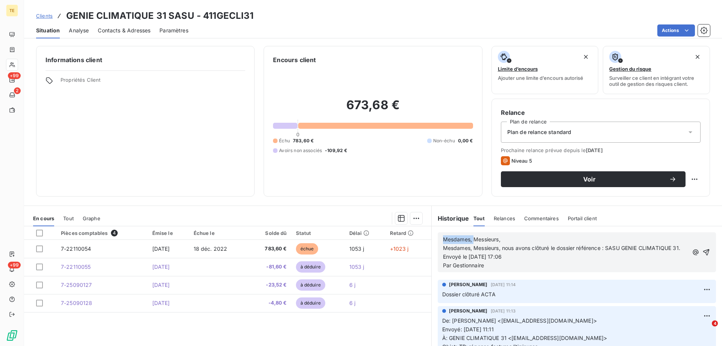
drag, startPoint x: 448, startPoint y: 240, endPoint x: 446, endPoint y: 232, distance: 8.5
click at [443, 235] on div "Mesdames, Messieurs, [PERSON_NAME], Messieurs, nous avons clôturé le dossier ré…" at bounding box center [565, 251] width 245 height 35
drag, startPoint x: 506, startPoint y: 239, endPoint x: 444, endPoint y: 238, distance: 61.3
click at [443, 238] on p "Mesdames, Messieurs," at bounding box center [565, 239] width 245 height 9
drag, startPoint x: 508, startPoint y: 239, endPoint x: 436, endPoint y: 237, distance: 72.2
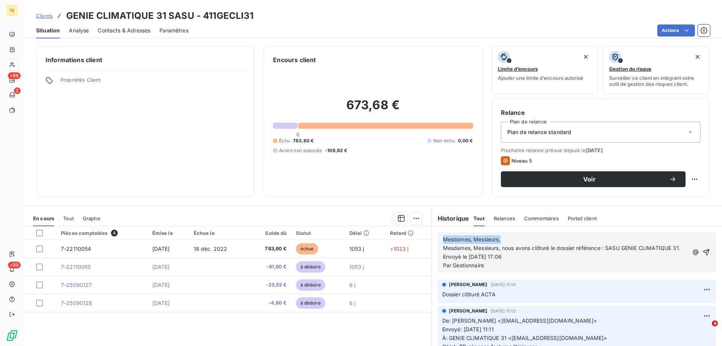
click at [438, 239] on div "Mesdames, Messieurs, [PERSON_NAME], Messieurs, nous avons clôturé le dossier ré…" at bounding box center [577, 252] width 278 height 40
click at [703, 256] on icon "button" at bounding box center [707, 252] width 8 height 8
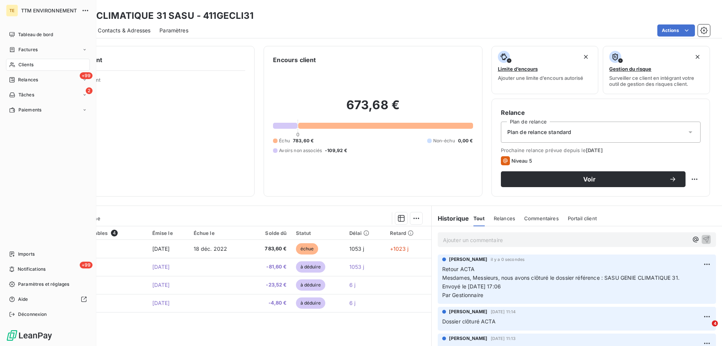
click at [20, 63] on span "Clients" at bounding box center [25, 64] width 15 height 7
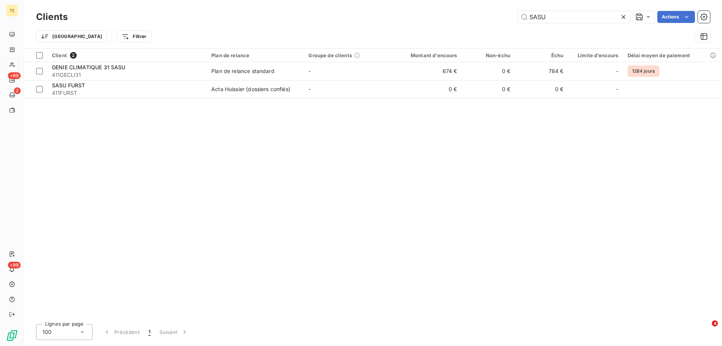
drag, startPoint x: 572, startPoint y: 19, endPoint x: 465, endPoint y: 9, distance: 107.7
click at [465, 9] on div "Clients SASU Actions Trier Filtrer" at bounding box center [373, 24] width 698 height 48
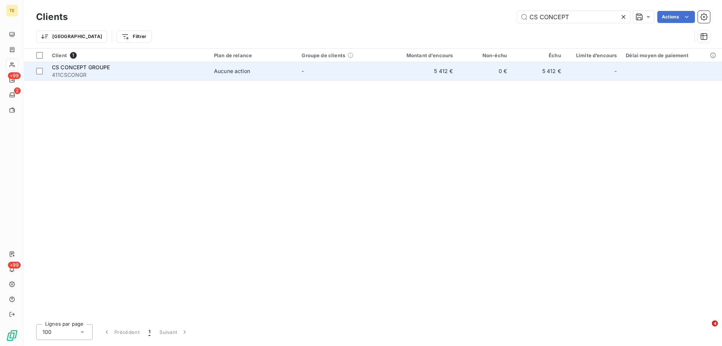
type input "CS CONCEPT"
click at [74, 77] on span "411CSCONGR" at bounding box center [128, 75] width 153 height 8
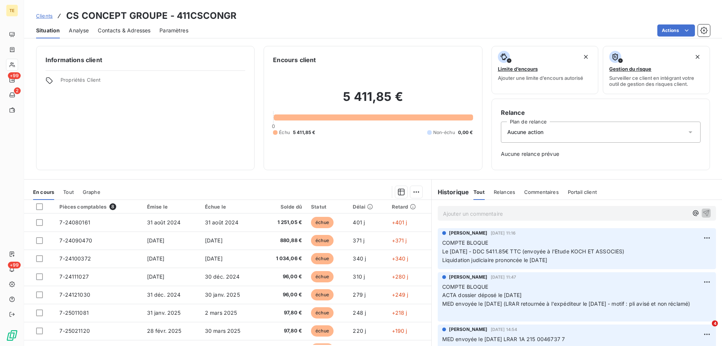
click at [453, 210] on p "Ajouter un commentaire ﻿" at bounding box center [565, 213] width 245 height 9
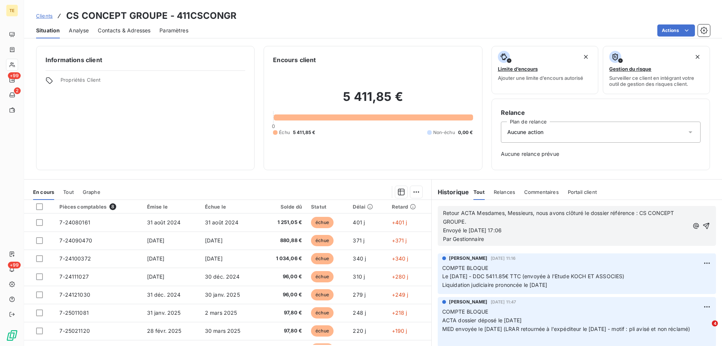
click at [475, 214] on span "Retour ACTA Mesdames, Messieurs, nous avons clôturé le dossier référence : CS C…" at bounding box center [559, 217] width 233 height 15
click at [703, 224] on icon "button" at bounding box center [706, 225] width 6 height 6
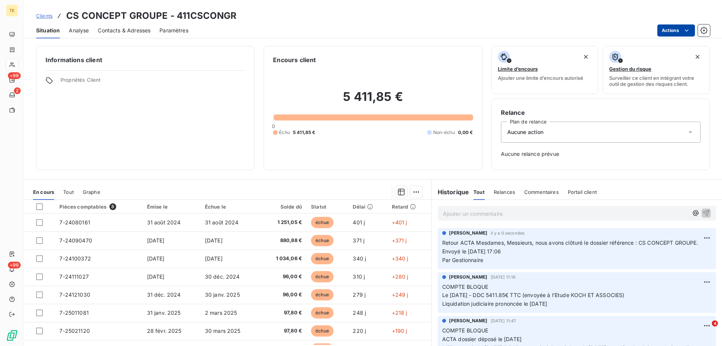
click at [672, 27] on html "TE +99 2 +99 Clients CS CONCEPT GROUPE - 411CSCONGR Situation Analyse Contacts …" at bounding box center [361, 173] width 722 height 346
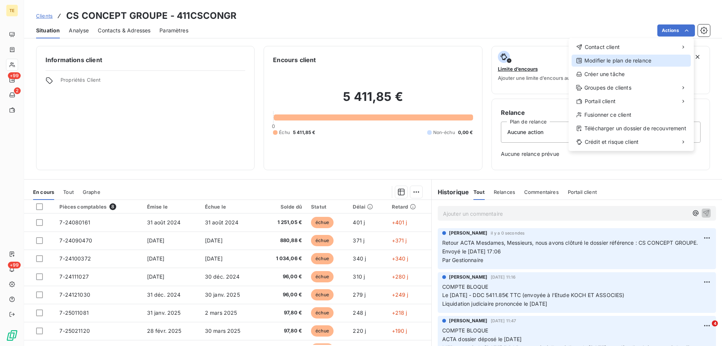
click at [617, 62] on div "Modifier le plan de relance" at bounding box center [631, 61] width 119 height 12
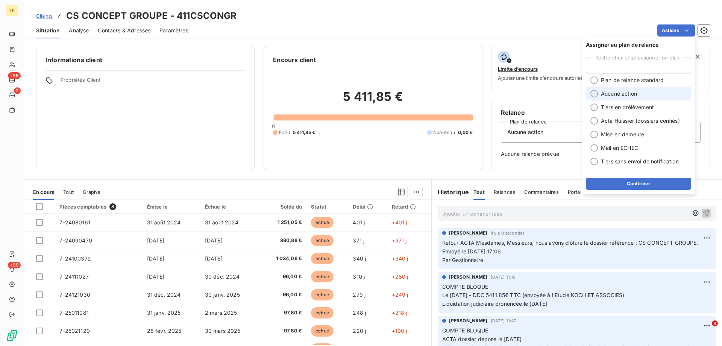
click at [617, 93] on span "Aucune action" at bounding box center [619, 94] width 36 height 8
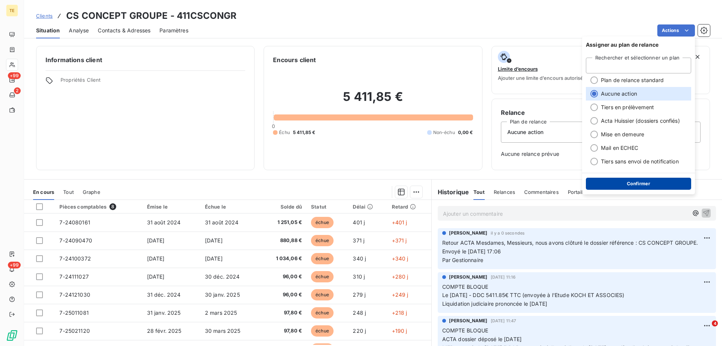
click at [653, 184] on button "Confirmer" at bounding box center [638, 184] width 105 height 12
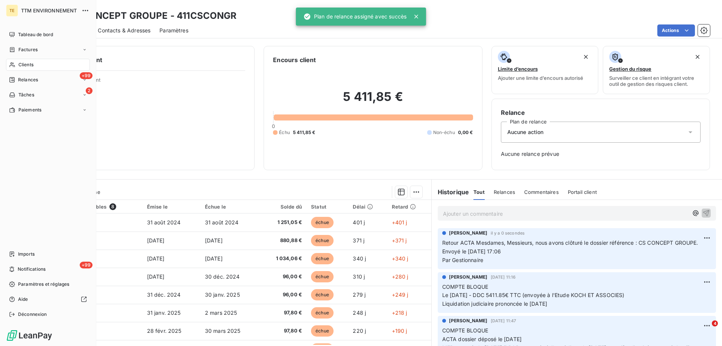
click at [23, 62] on span "Clients" at bounding box center [25, 64] width 15 height 7
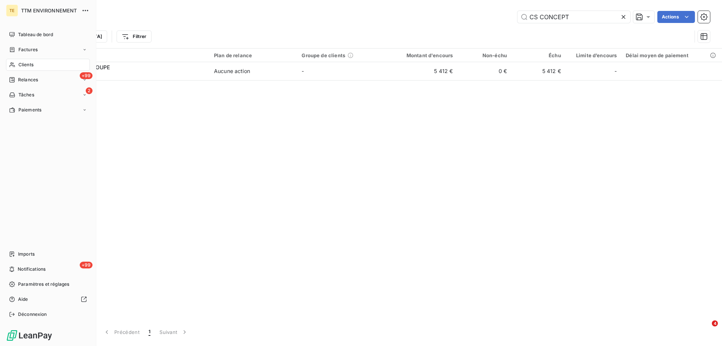
click at [30, 65] on span "Clients" at bounding box center [25, 64] width 15 height 7
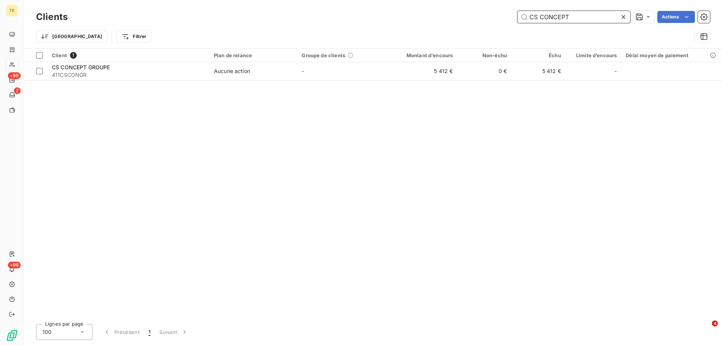
drag, startPoint x: 581, startPoint y: 15, endPoint x: 451, endPoint y: 14, distance: 129.8
click at [451, 14] on div "CS CONCEPT Actions" at bounding box center [393, 17] width 633 height 12
type input "ELITE BATI"
click at [670, 18] on html "TE +99 2 +99 Clients ELITE BATI Actions Trier Filtrer Client 1 Plan de relance …" at bounding box center [361, 173] width 722 height 346
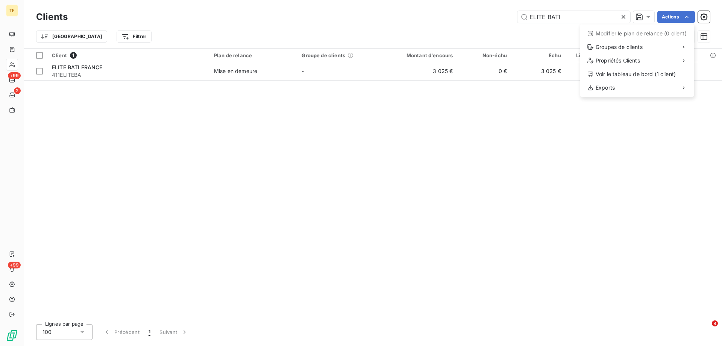
drag, startPoint x: 457, startPoint y: 164, endPoint x: 244, endPoint y: 95, distance: 224.0
click at [457, 164] on html "TE +99 2 +99 Clients ELITE BATI Actions Modifier le plan de relance (0 client) …" at bounding box center [361, 173] width 722 height 346
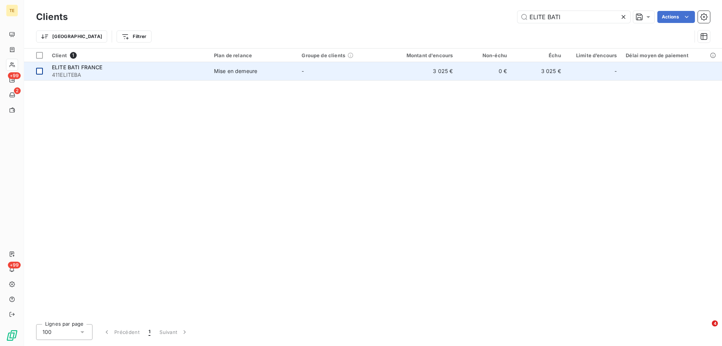
click at [36, 68] on div at bounding box center [39, 71] width 7 height 7
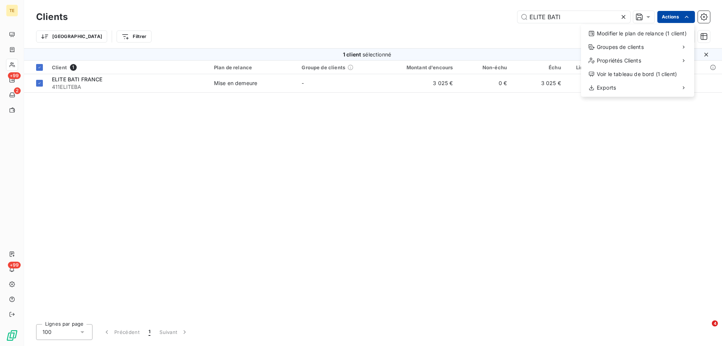
click at [670, 16] on html "TE +99 2 +99 Clients ELITE BATI Actions Modifier le plan de relance (1 client) …" at bounding box center [361, 173] width 722 height 346
click at [620, 31] on div "Modifier le plan de relance (1 client)" at bounding box center [637, 33] width 107 height 12
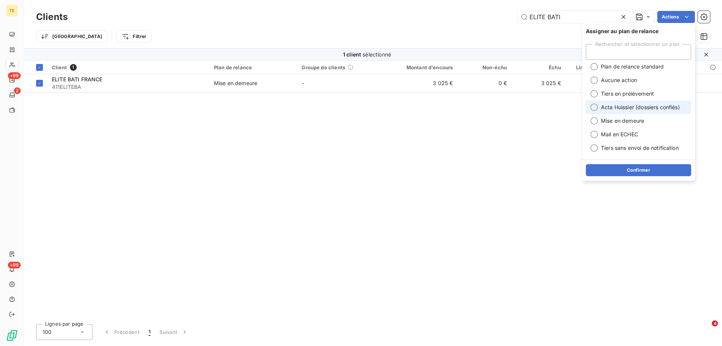
click at [602, 105] on span "Acta Huissier (dossiers confiés)" at bounding box center [640, 107] width 79 height 8
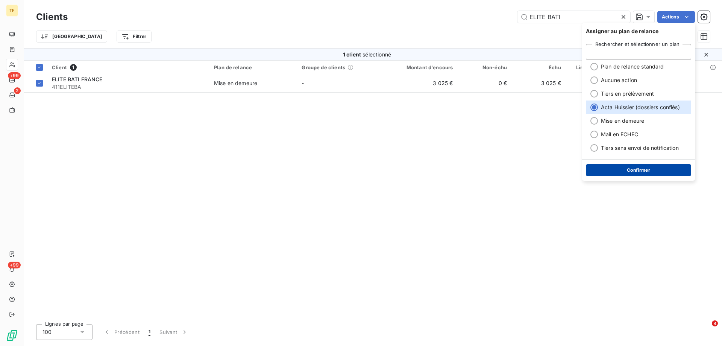
click at [633, 171] on button "Confirmer" at bounding box center [638, 170] width 105 height 12
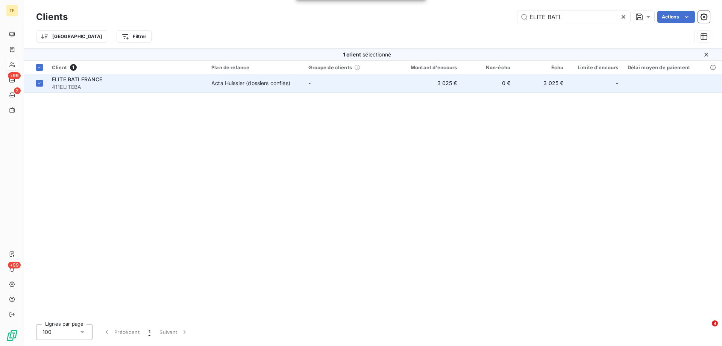
click at [80, 77] on span "ELITE BATI FRANCE" at bounding box center [77, 79] width 51 height 6
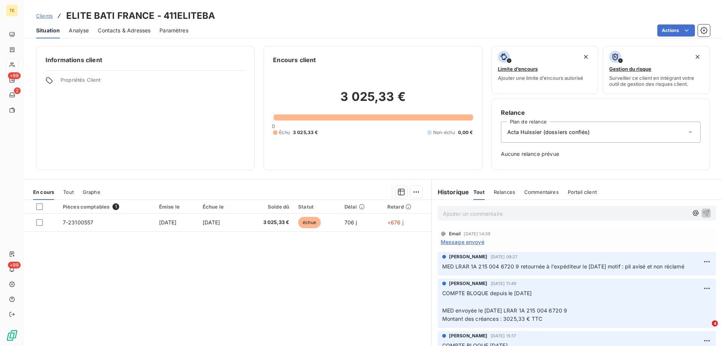
click at [443, 212] on p "Ajouter un commentaire ﻿" at bounding box center [565, 213] width 245 height 9
click at [548, 211] on p "ACTA dossier déposé le [DATE]" at bounding box center [565, 213] width 245 height 9
click at [703, 213] on icon "button" at bounding box center [707, 213] width 8 height 8
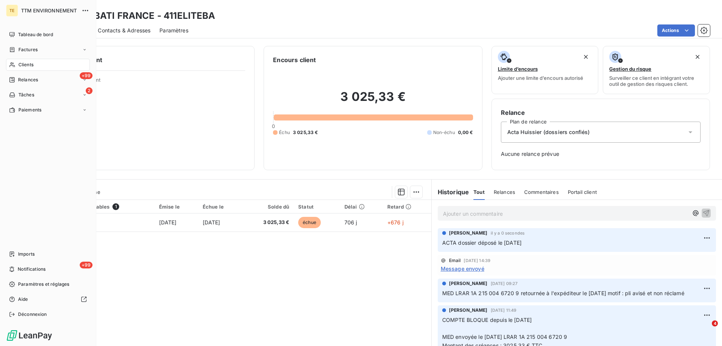
click at [19, 62] on span "Clients" at bounding box center [25, 64] width 15 height 7
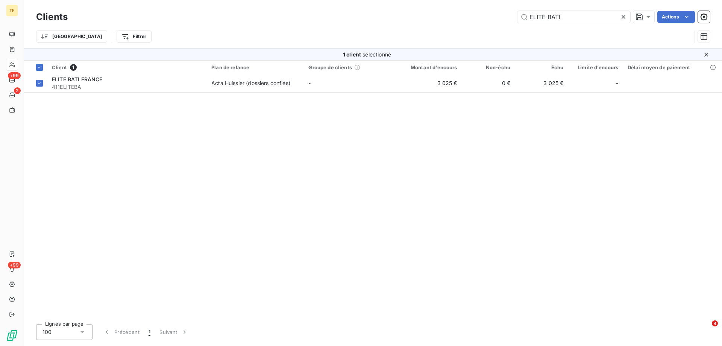
click at [624, 16] on icon at bounding box center [624, 17] width 4 height 4
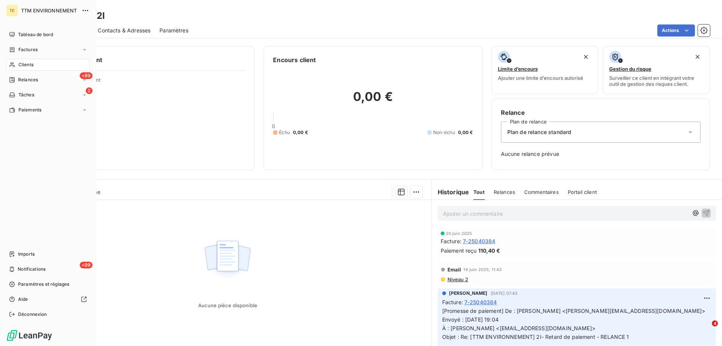
click at [28, 67] on span "Clients" at bounding box center [25, 64] width 15 height 7
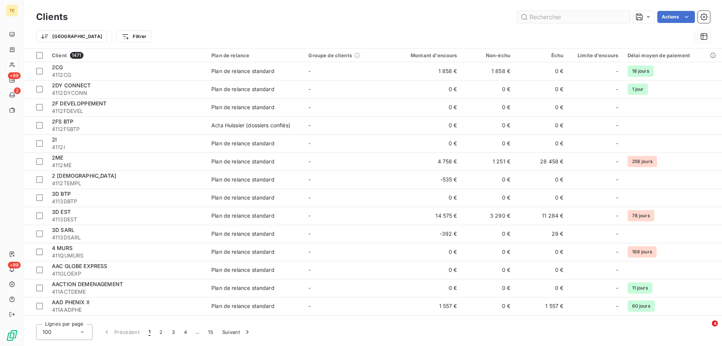
click at [544, 16] on input "text" at bounding box center [574, 17] width 113 height 12
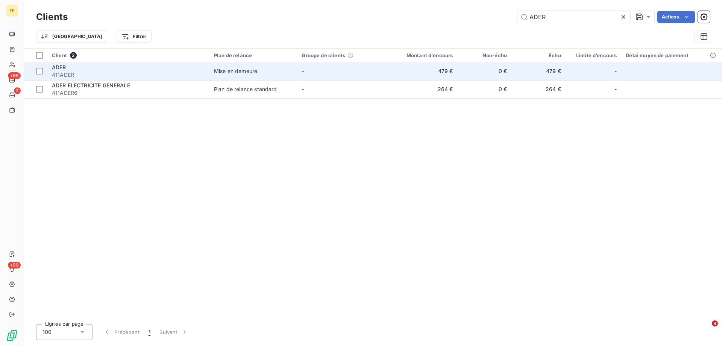
type input "ADER"
click at [69, 72] on span "411ADER" at bounding box center [128, 75] width 153 height 8
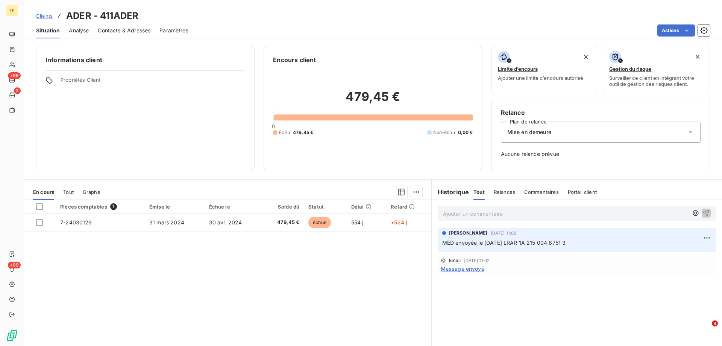
click at [456, 212] on p "Ajouter un commentaire ﻿" at bounding box center [565, 213] width 245 height 9
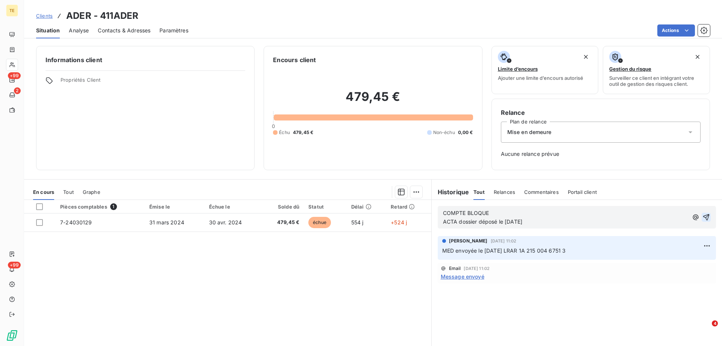
click at [703, 217] on icon "button" at bounding box center [707, 217] width 8 height 8
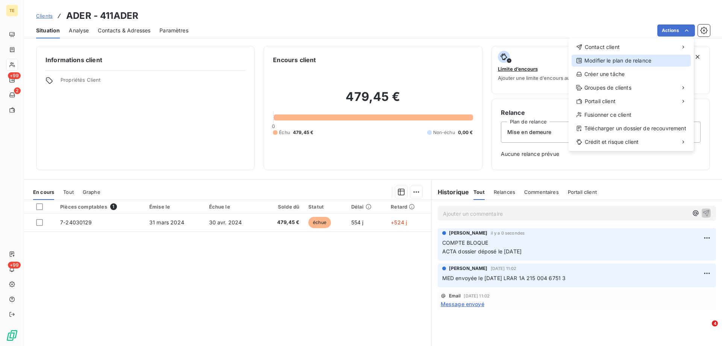
click at [599, 64] on div "Modifier le plan de relance" at bounding box center [631, 61] width 119 height 12
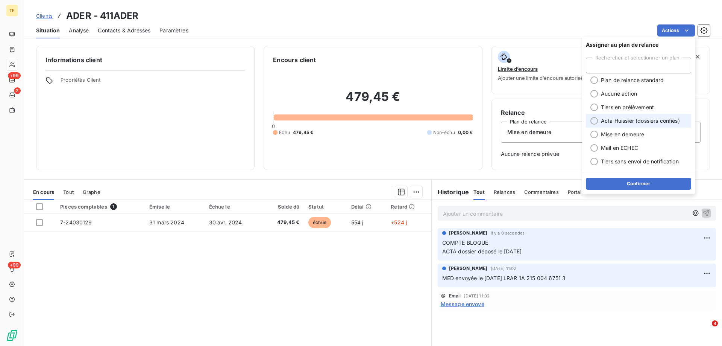
click at [615, 121] on span "Acta Huissier (dossiers confiés)" at bounding box center [640, 121] width 79 height 8
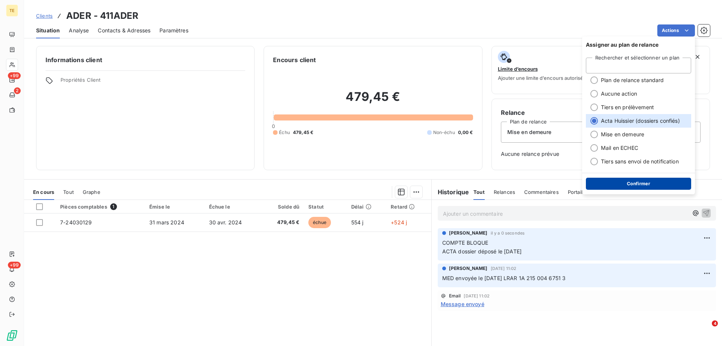
click at [627, 185] on button "Confirmer" at bounding box center [638, 184] width 105 height 12
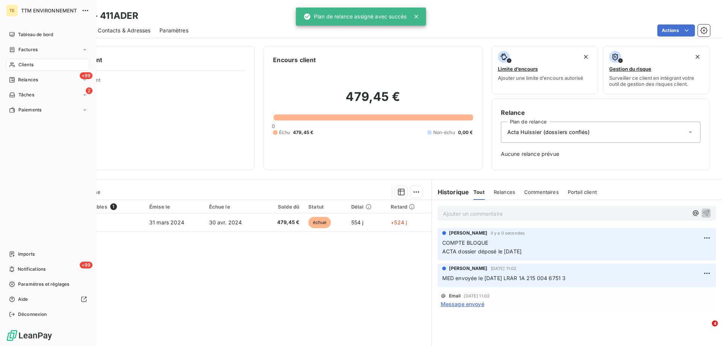
click at [23, 65] on span "Clients" at bounding box center [25, 64] width 15 height 7
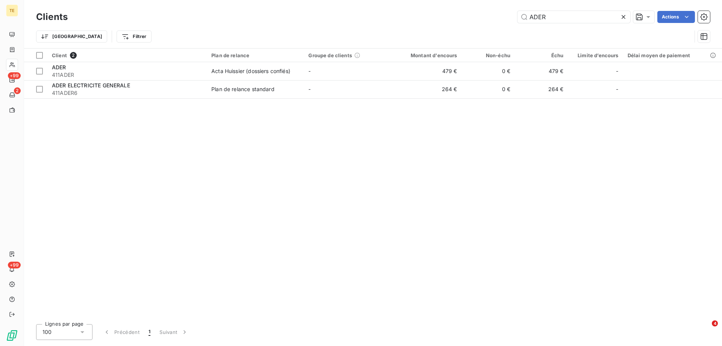
drag, startPoint x: 557, startPoint y: 15, endPoint x: 419, endPoint y: 17, distance: 137.3
click at [419, 17] on div "ADER Actions" at bounding box center [393, 17] width 633 height 12
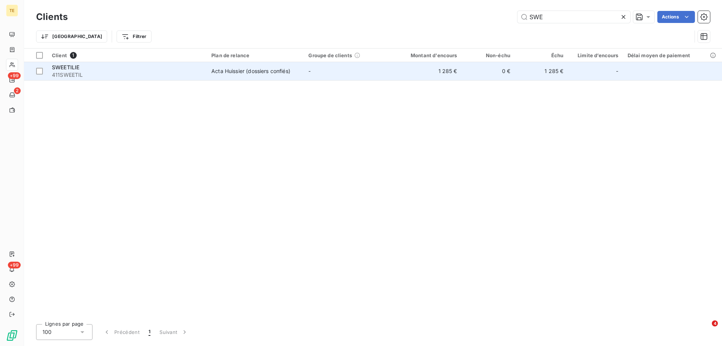
type input "SWE"
click at [74, 68] on span "SWEETILIE" at bounding box center [65, 67] width 27 height 6
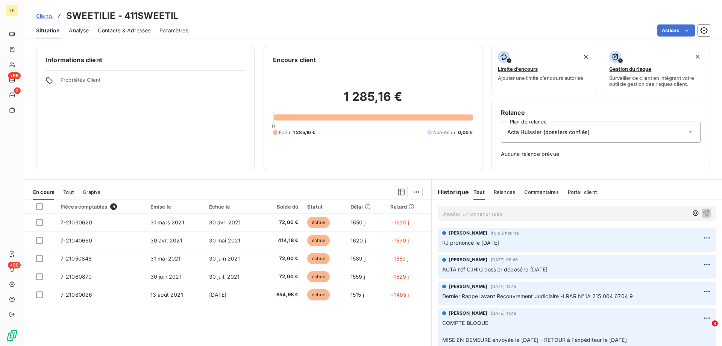
click at [454, 214] on p "Ajouter un commentaire ﻿" at bounding box center [565, 213] width 245 height 9
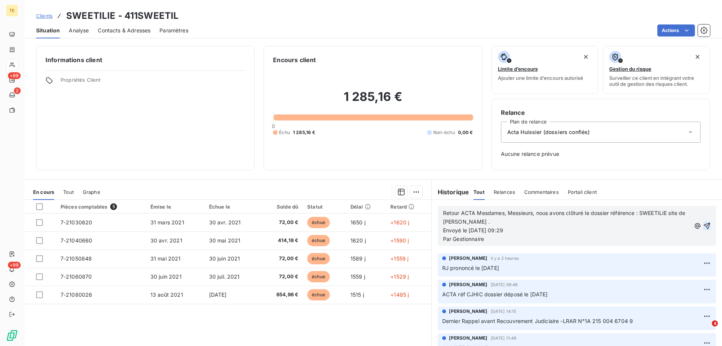
click at [703, 226] on icon "button" at bounding box center [707, 226] width 8 height 8
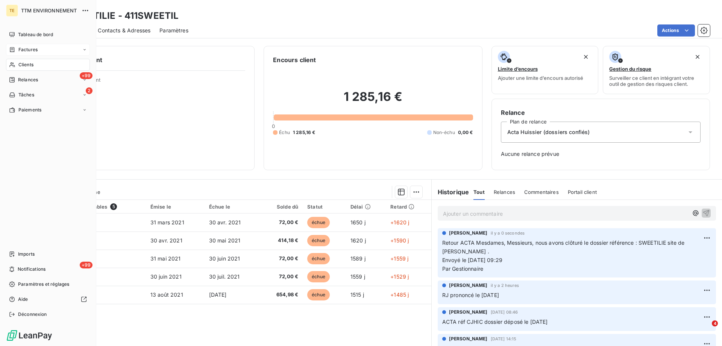
click at [32, 50] on span "Factures" at bounding box center [27, 49] width 19 height 7
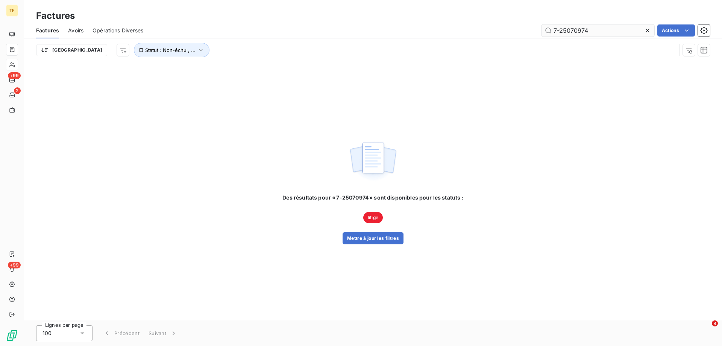
drag, startPoint x: 591, startPoint y: 31, endPoint x: 541, endPoint y: 32, distance: 50.0
click at [542, 32] on input "7-25070974" at bounding box center [598, 30] width 113 height 12
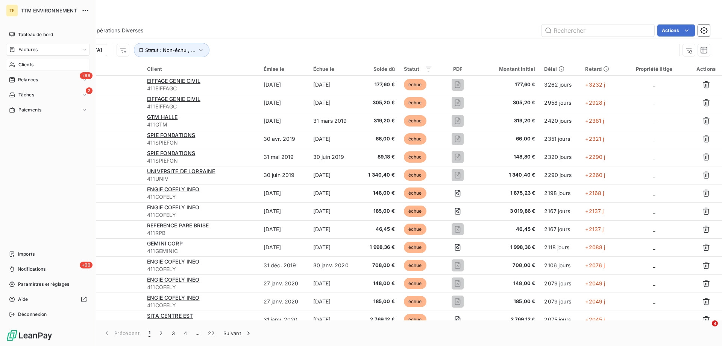
click at [30, 63] on span "Clients" at bounding box center [25, 64] width 15 height 7
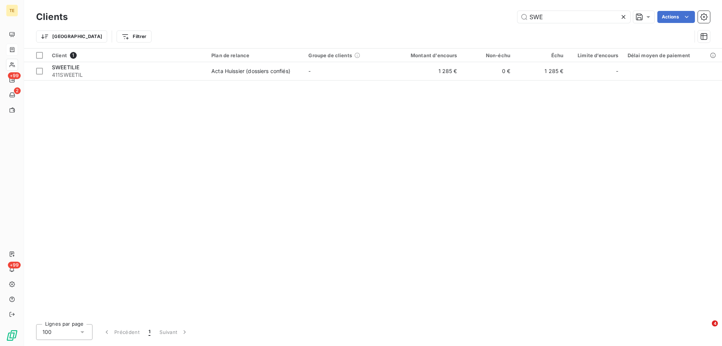
drag, startPoint x: 542, startPoint y: 17, endPoint x: 510, endPoint y: 20, distance: 32.9
click at [510, 19] on div "SWE Actions" at bounding box center [393, 17] width 633 height 12
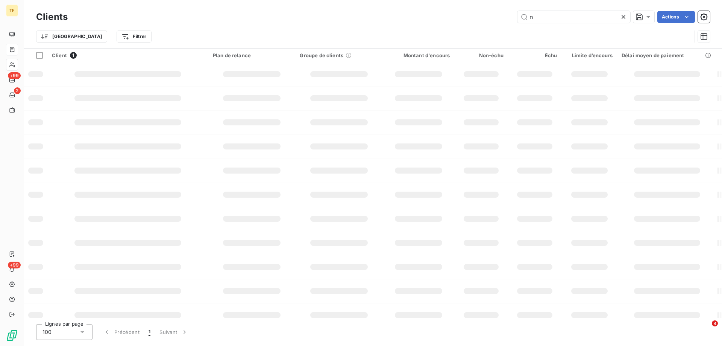
type input "nh"
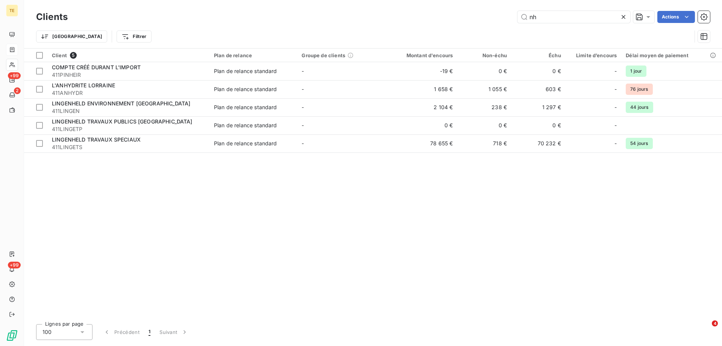
click at [466, 12] on div "nh Actions" at bounding box center [393, 17] width 633 height 12
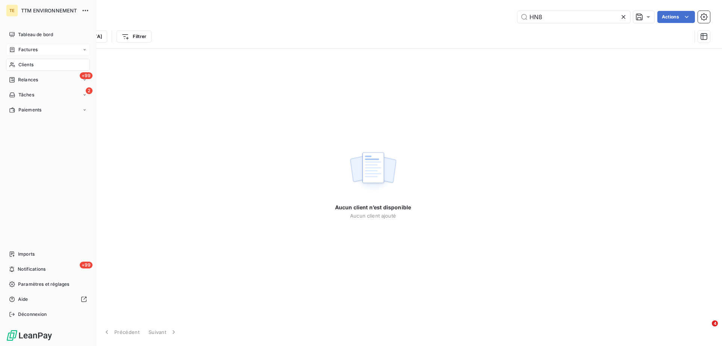
click at [25, 64] on span "Clients" at bounding box center [25, 64] width 15 height 7
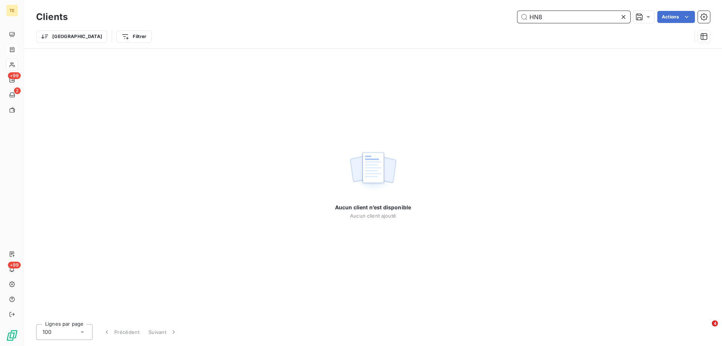
click at [544, 14] on input "HN8" at bounding box center [574, 17] width 113 height 12
click at [496, 17] on div "HN8 Actions" at bounding box center [393, 17] width 633 height 12
drag, startPoint x: 563, startPoint y: 17, endPoint x: 498, endPoint y: 16, distance: 65.5
click at [498, 16] on div "pare eco Actions" at bounding box center [393, 17] width 633 height 12
paste input "PARE BRISE ECO DIJON ([GEOGRAPHIC_DATA])"
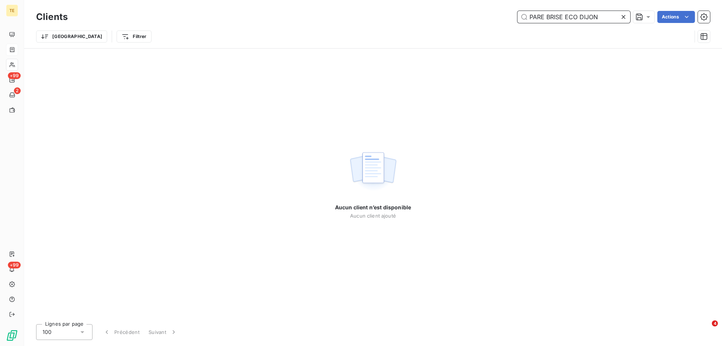
type input "PARE BRISE ECO DIJON"
click at [598, 34] on div "Trier Filtrer" at bounding box center [364, 36] width 656 height 14
click at [599, 17] on input "PARE BRISE ECO DIJON" at bounding box center [574, 17] width 113 height 12
drag, startPoint x: 601, startPoint y: 14, endPoint x: 501, endPoint y: 12, distance: 99.3
click at [501, 12] on div "PARE BRISE ECO DIJON Actions" at bounding box center [393, 17] width 633 height 12
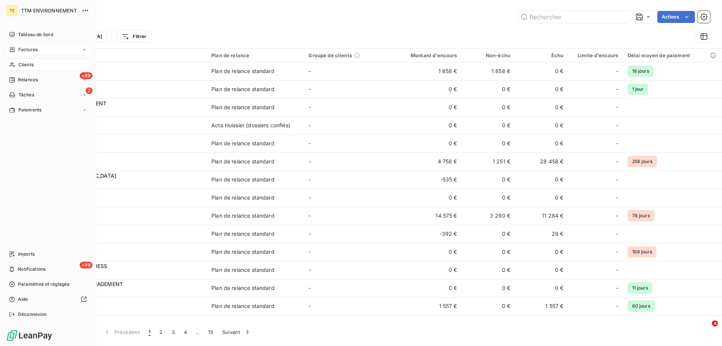
click at [18, 67] on span "Clients" at bounding box center [25, 64] width 15 height 7
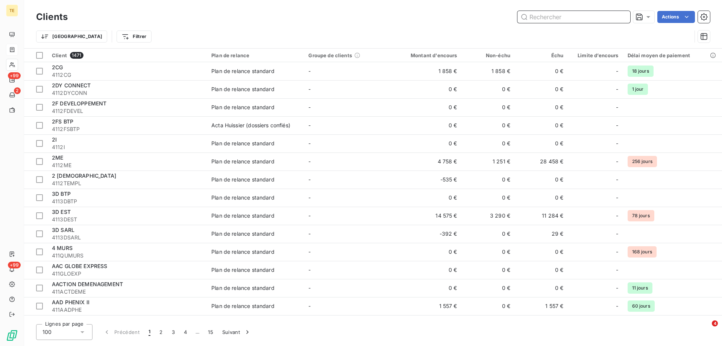
click at [536, 18] on input "text" at bounding box center [574, 17] width 113 height 12
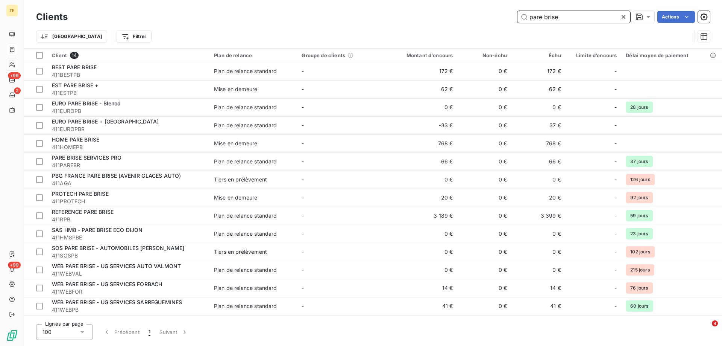
drag, startPoint x: 582, startPoint y: 17, endPoint x: 443, endPoint y: 7, distance: 139.9
click at [443, 7] on div "Clients pare brise Actions Trier Filtrer" at bounding box center [373, 24] width 698 height 48
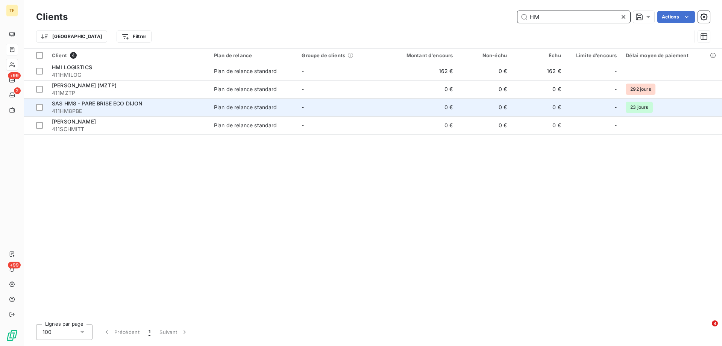
type input "HM"
click at [115, 105] on span "SAS HM8 - PARE BRISE ECO DIJON" at bounding box center [97, 103] width 91 height 6
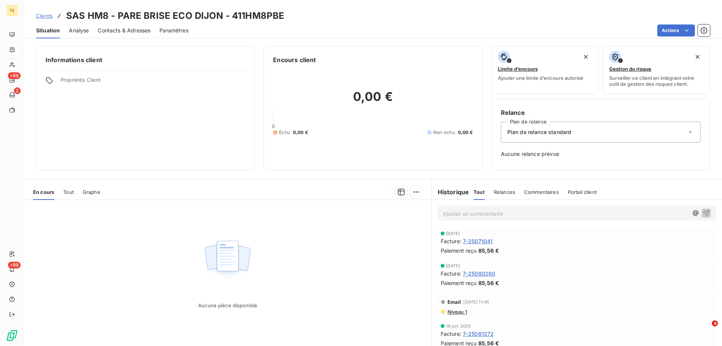
click at [454, 216] on p "Ajouter un commentaire ﻿" at bounding box center [565, 213] width 245 height 9
click at [530, 213] on p "PARE BRISE ECO DIJON ([GEOGRAPHIC_DATA])" at bounding box center [565, 213] width 245 height 9
drag, startPoint x: 695, startPoint y: 213, endPoint x: 676, endPoint y: 260, distance: 50.6
click at [681, 266] on div "PARE BRISE ECO DIJON ([GEOGRAPHIC_DATA]) prononcé le [DATE] - Prévoir retrait b…" at bounding box center [577, 283] width 290 height 167
click at [654, 213] on p "PARE BRISE ECO DIJON ([GEOGRAPHIC_DATA]) prononcé le [DATE] - Prévoir retrait b…" at bounding box center [565, 213] width 245 height 9
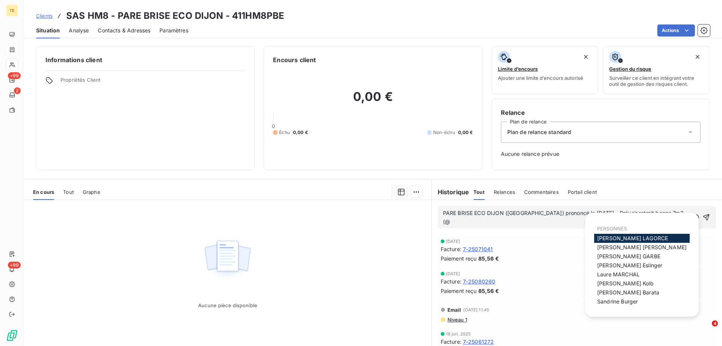
click at [683, 245] on div "Facture : 7-25071041" at bounding box center [577, 249] width 272 height 8
click at [656, 213] on body "TE +99 2 +99 Clients SAS HM8 - PARE BRISE ECO DIJON - 411HM8PBE Situation Analy…" at bounding box center [361, 173] width 722 height 346
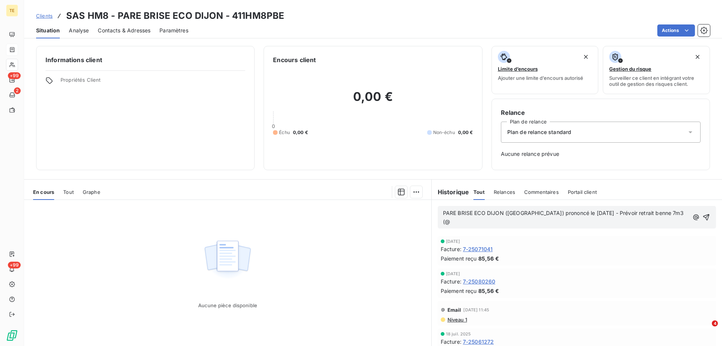
click at [660, 211] on p "PARE BRISE ECO DIJON ([GEOGRAPHIC_DATA]) prononcé le [DATE] - Prévoir retrait b…" at bounding box center [566, 217] width 246 height 17
click at [704, 216] on icon "button" at bounding box center [707, 217] width 6 height 6
